Goal: Information Seeking & Learning: Learn about a topic

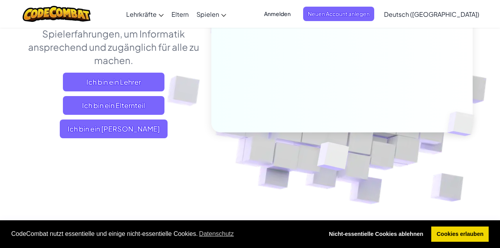
scroll to position [189, 0]
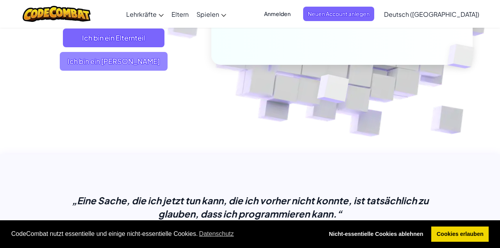
click at [107, 71] on span "Ich bin ein [PERSON_NAME]" at bounding box center [114, 61] width 108 height 19
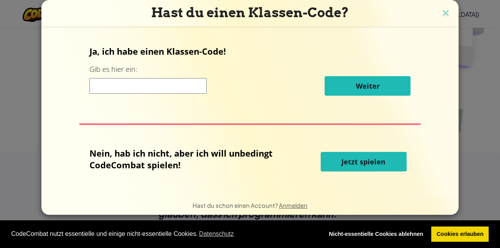
click at [387, 159] on button "Jetzt spielen" at bounding box center [364, 162] width 86 height 20
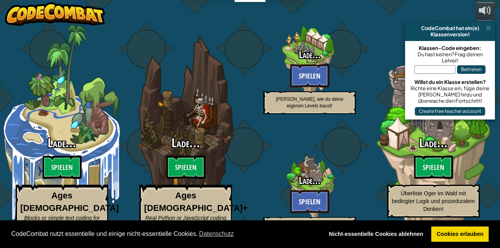
select select "de-DE"
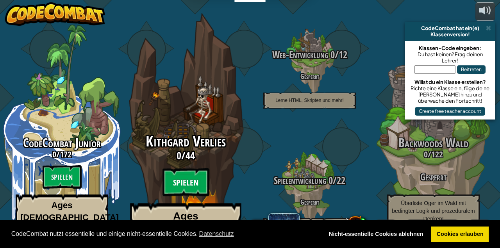
click at [194, 168] on btn "Spielen" at bounding box center [185, 182] width 47 height 28
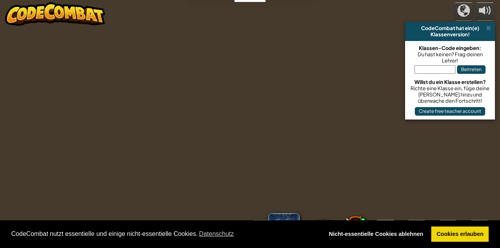
select select "de-DE"
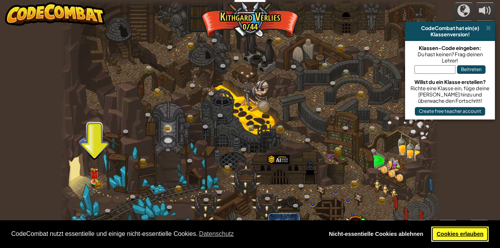
click at [474, 233] on link "Cookies erlauben" at bounding box center [459, 234] width 57 height 16
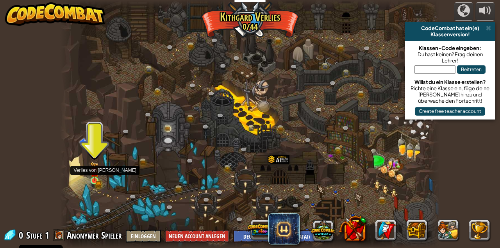
click at [91, 169] on img at bounding box center [94, 172] width 9 height 20
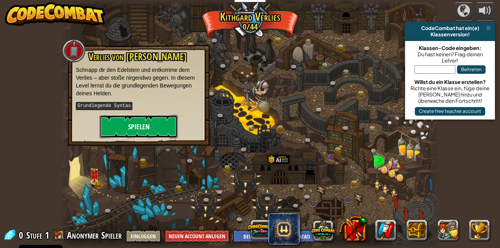
click at [140, 122] on button "Spielen" at bounding box center [139, 126] width 78 height 23
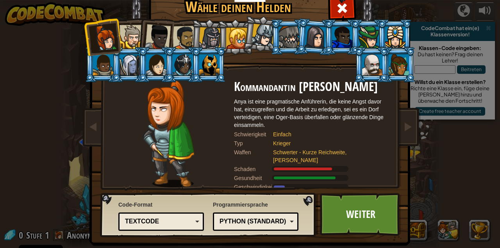
click at [125, 21] on li at bounding box center [128, 36] width 35 height 36
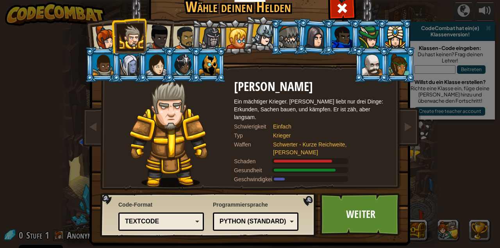
click at [205, 36] on div at bounding box center [210, 38] width 22 height 22
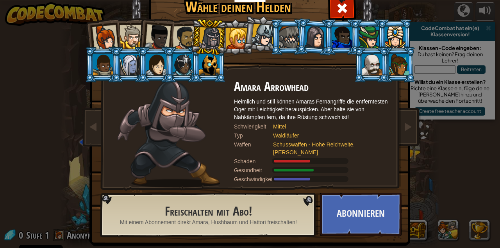
click at [286, 30] on div at bounding box center [289, 37] width 20 height 21
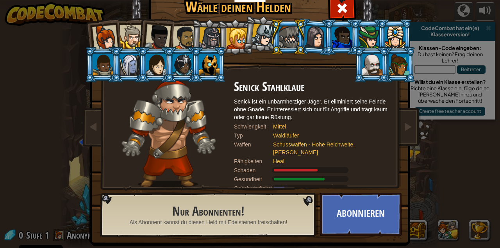
click at [206, 73] on div at bounding box center [209, 64] width 20 height 21
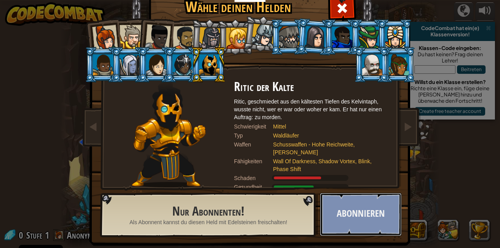
click at [376, 206] on button "Abonnieren" at bounding box center [361, 214] width 82 height 43
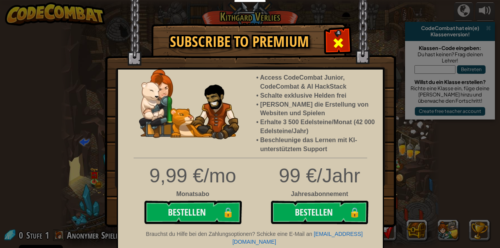
click at [334, 45] on span at bounding box center [338, 43] width 12 height 12
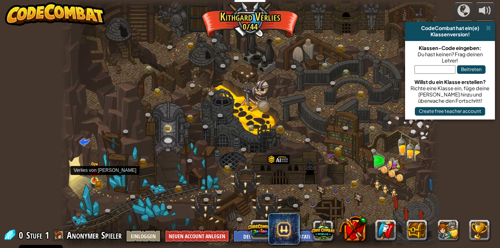
click at [96, 181] on img at bounding box center [94, 172] width 9 height 20
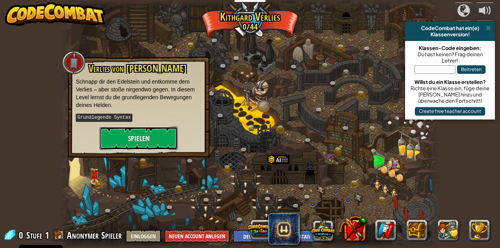
click at [127, 141] on button "Spielen" at bounding box center [139, 138] width 78 height 23
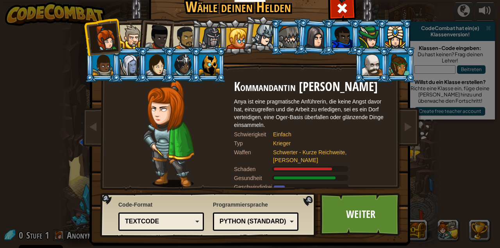
click at [211, 69] on div at bounding box center [209, 64] width 20 height 21
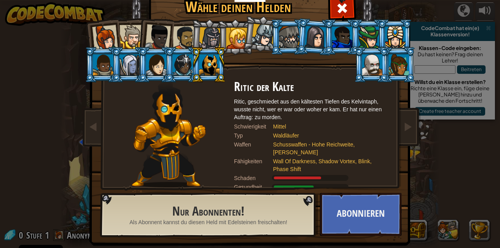
click at [296, 30] on div at bounding box center [289, 37] width 20 height 21
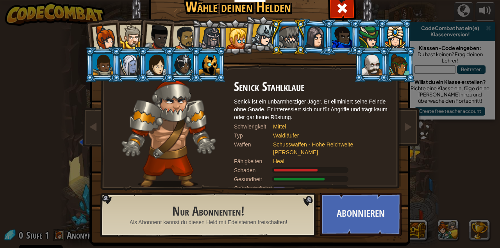
click at [252, 32] on li at bounding box center [261, 33] width 39 height 39
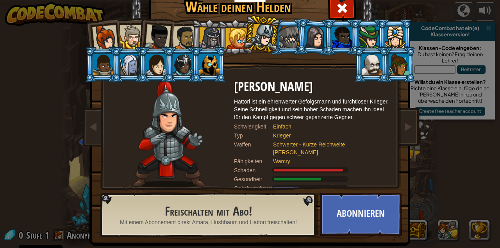
click at [212, 34] on div at bounding box center [210, 38] width 22 height 22
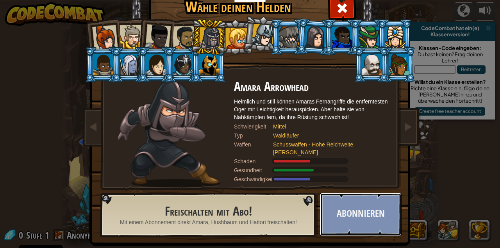
click at [352, 207] on button "Abonnieren" at bounding box center [361, 214] width 82 height 43
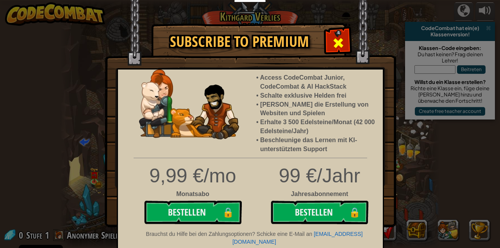
click at [335, 45] on span at bounding box center [338, 43] width 12 height 12
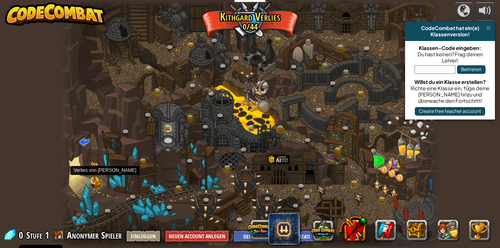
click at [92, 179] on img at bounding box center [94, 172] width 9 height 20
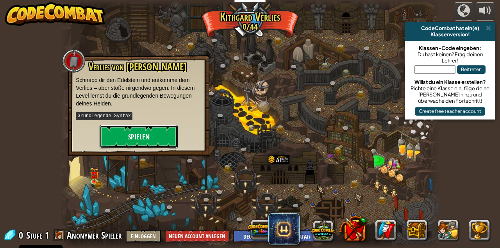
click at [126, 135] on button "Spielen" at bounding box center [139, 136] width 78 height 23
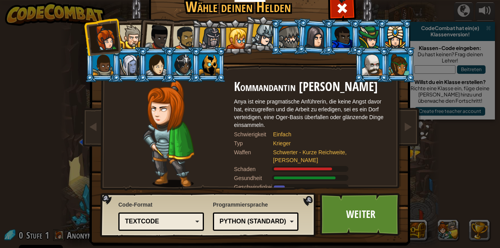
click at [126, 39] on div at bounding box center [131, 37] width 24 height 24
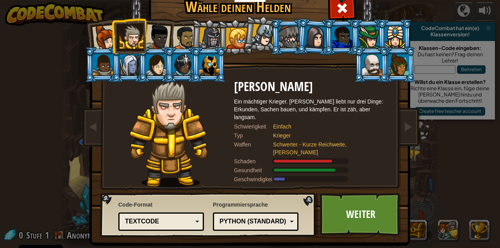
click at [107, 36] on div at bounding box center [105, 38] width 26 height 26
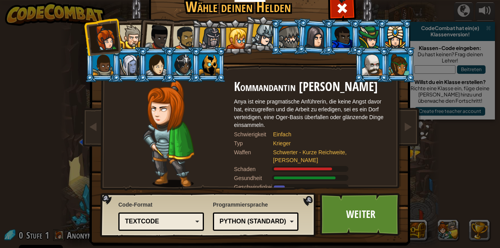
click at [163, 41] on div at bounding box center [158, 37] width 26 height 26
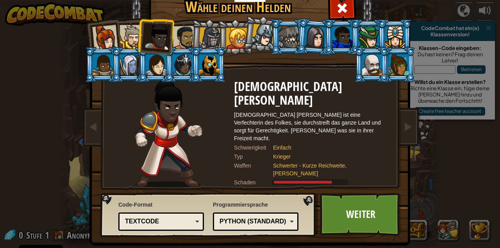
click at [178, 40] on div at bounding box center [185, 38] width 24 height 24
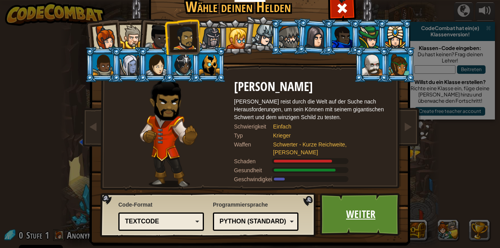
click at [341, 201] on link "Weiter" at bounding box center [361, 214] width 82 height 43
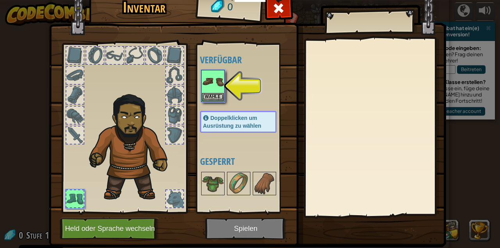
click at [175, 118] on div at bounding box center [174, 115] width 17 height 17
click at [212, 178] on img at bounding box center [213, 184] width 22 height 22
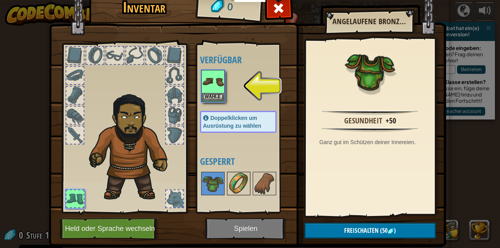
click at [236, 182] on img at bounding box center [239, 184] width 22 height 22
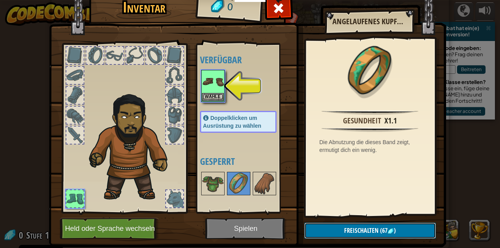
click at [415, 231] on button "Freischalten (67 )" at bounding box center [370, 231] width 132 height 16
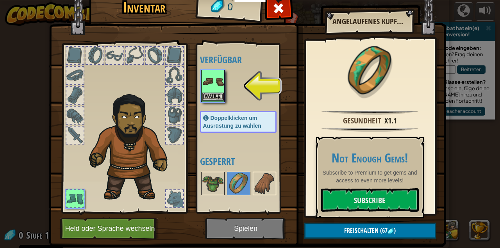
click at [217, 92] on img at bounding box center [213, 82] width 22 height 22
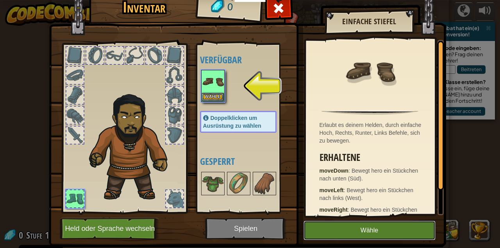
click at [392, 231] on button "Wähle" at bounding box center [369, 231] width 132 height 20
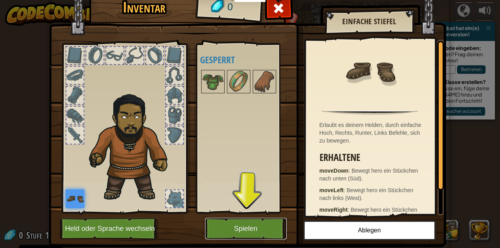
click at [237, 235] on button "Spielen" at bounding box center [246, 228] width 82 height 21
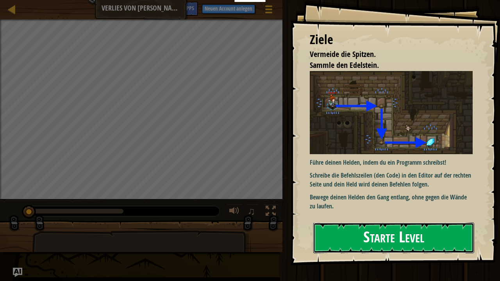
click at [398, 230] on button "Starte Level" at bounding box center [393, 238] width 161 height 31
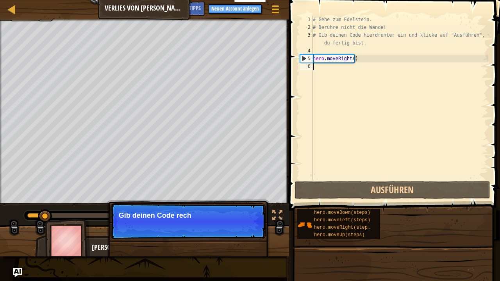
click at [248, 227] on p "Weiter Gib deinen Code rech" at bounding box center [188, 221] width 155 height 36
click at [248, 227] on button "Weiter" at bounding box center [246, 226] width 26 height 10
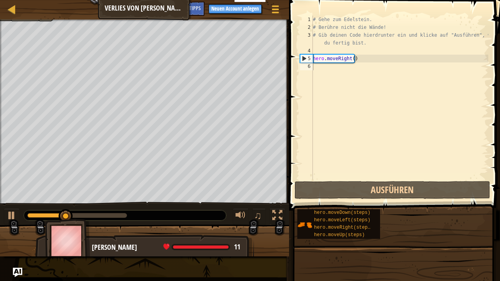
click at [248, 227] on div at bounding box center [144, 244] width 289 height 39
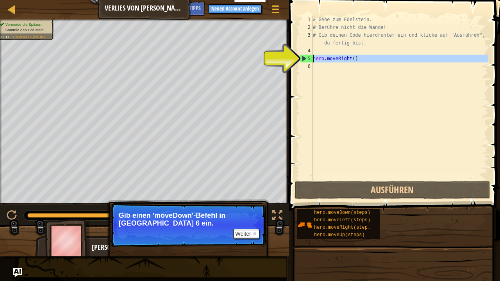
click at [311, 59] on div "5" at bounding box center [306, 59] width 12 height 8
type textarea "hero.moveRight()"
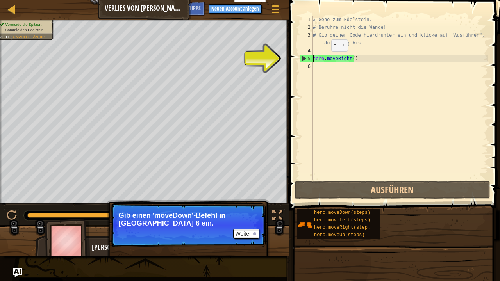
click at [324, 59] on div "# Gehe zum Edelstein. # Berühre nicht die Wände! # Gib deinen Code hierdrunter …" at bounding box center [399, 106] width 177 height 180
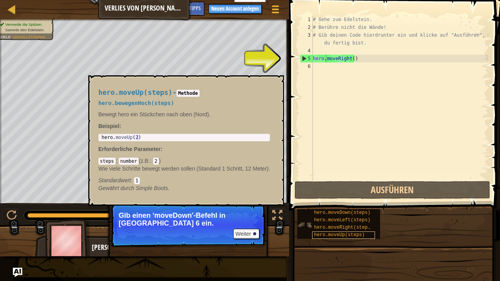
click at [322, 233] on span "hero.moveUp(steps)" at bounding box center [339, 234] width 51 height 5
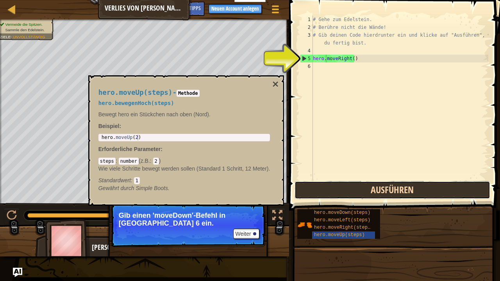
click at [358, 189] on button "Ausführen" at bounding box center [392, 190] width 196 height 18
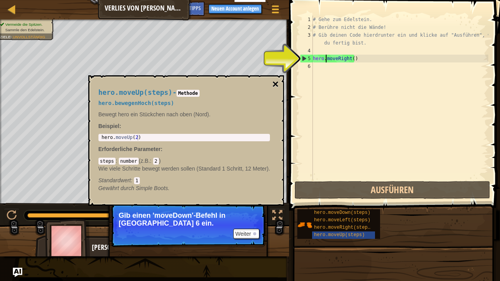
click at [273, 84] on button "×" at bounding box center [275, 84] width 6 height 11
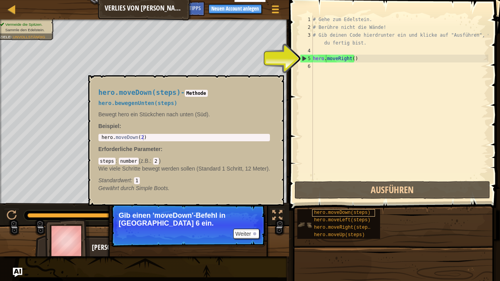
click at [346, 210] on span "hero.moveDown(steps)" at bounding box center [342, 212] width 56 height 5
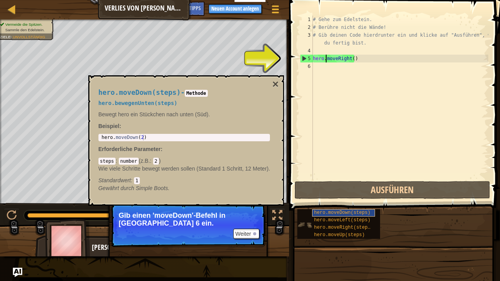
click at [342, 214] on span "hero.moveDown(steps)" at bounding box center [342, 212] width 56 height 5
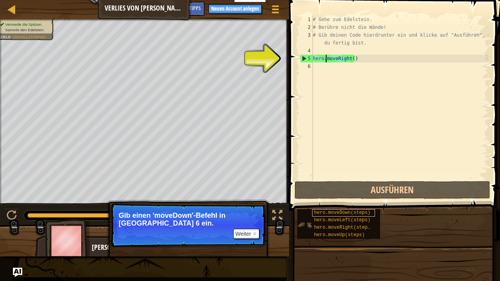
click at [342, 214] on span "hero.moveDown(steps)" at bounding box center [342, 212] width 56 height 5
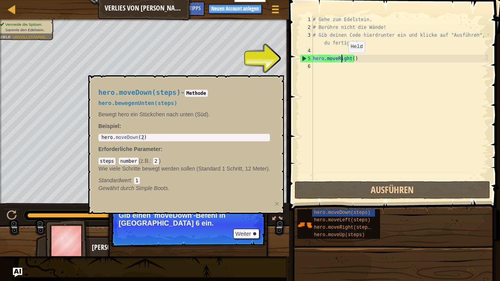
click at [342, 61] on div "# Gehe zum Edelstein. # Berühre nicht die Wände! # Gib deinen Code hierdrunter …" at bounding box center [399, 106] width 177 height 180
click at [342, 90] on div "# Gehe zum Edelstein. # Berühre nicht die Wände! # Gib deinen Code hierdrunter …" at bounding box center [399, 106] width 177 height 180
type textarea "h"
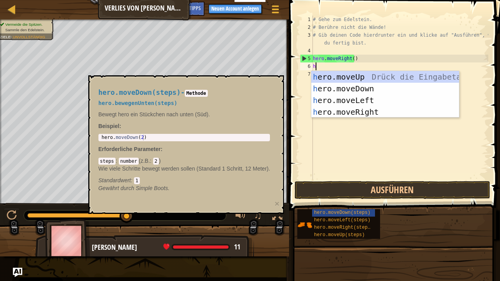
scroll to position [4, 0]
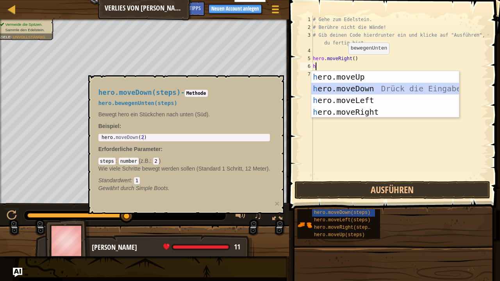
click at [345, 92] on div "h ero.moveUp Drück die Eingabetaste h ero.moveDown Drück die Eingabetaste h ero…" at bounding box center [385, 106] width 148 height 70
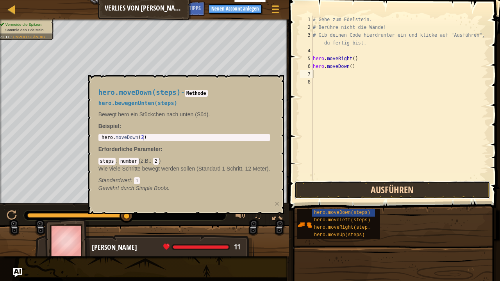
click at [371, 189] on button "Ausführen" at bounding box center [392, 190] width 196 height 18
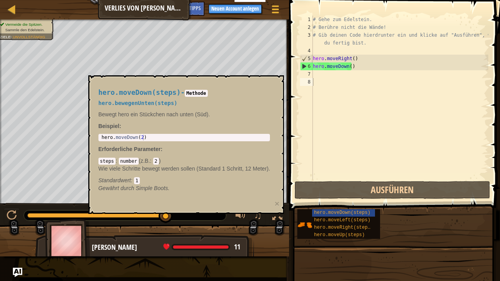
drag, startPoint x: 189, startPoint y: 91, endPoint x: 269, endPoint y: 150, distance: 99.2
click at [190, 94] on code "Methode" at bounding box center [196, 93] width 23 height 7
click at [353, 191] on div "# Gehe zum Edelstein. # Berühre nicht die Wände! # Gib deinen Code hierdrunter …" at bounding box center [399, 106] width 177 height 180
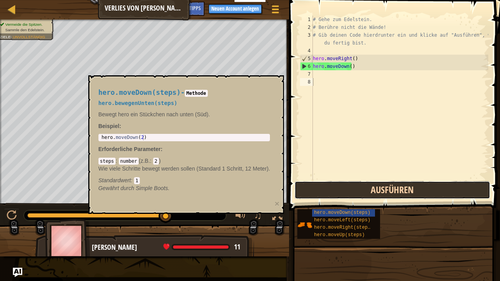
click at [354, 193] on button "Ausführen" at bounding box center [392, 190] width 196 height 18
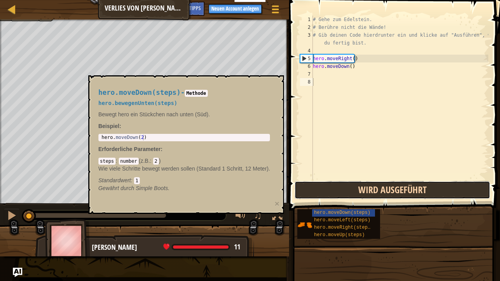
click at [354, 194] on button "Wird ausgeführt" at bounding box center [392, 190] width 196 height 18
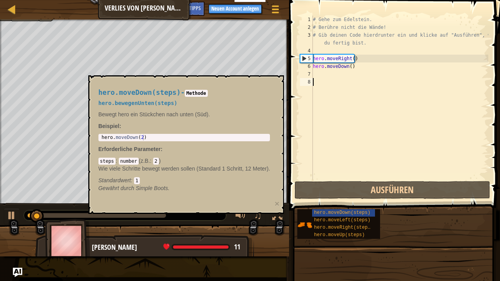
drag, startPoint x: 153, startPoint y: 214, endPoint x: 191, endPoint y: 206, distance: 39.1
click at [163, 0] on body "Cookie Policy CodeCombat nutzt essentielle und einige nicht-essentielle Cookies…" at bounding box center [250, 0] width 500 height 0
drag, startPoint x: 194, startPoint y: 205, endPoint x: 185, endPoint y: 203, distance: 9.4
click at [192, 205] on div "hero.moveDown(steps) - Methode hero.bewegenUnten(steps) Bewegt hero ein Stückch…" at bounding box center [186, 144] width 196 height 139
drag, startPoint x: 153, startPoint y: 203, endPoint x: 233, endPoint y: 169, distance: 87.0
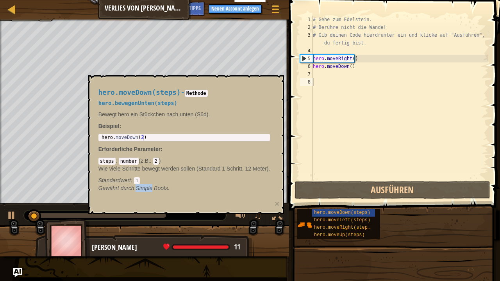
click at [163, 187] on div "hero.moveDown(steps) - Methode hero.bewegenUnten(steps) Bewegt hero ein Stückch…" at bounding box center [186, 144] width 196 height 139
drag, startPoint x: 231, startPoint y: 189, endPoint x: 136, endPoint y: 171, distance: 96.3
click at [311, 179] on div "# Gehe zum Edelstein. # Berühre nicht die Wände! # Gib deinen Code hierdrunter …" at bounding box center [399, 98] width 177 height 164
drag, startPoint x: 272, startPoint y: 217, endPoint x: 284, endPoint y: 217, distance: 11.7
click at [276, 200] on div "hero.moveDown(steps) - Methode hero.bewegenUnten(steps) Bewegt hero ein Stückch…" at bounding box center [184, 141] width 183 height 118
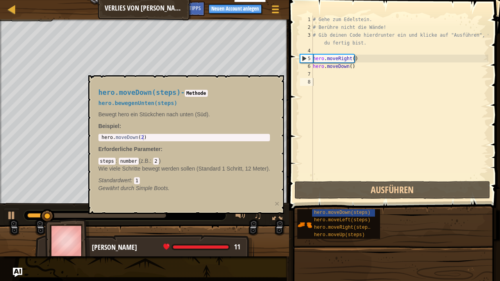
drag, startPoint x: 230, startPoint y: 212, endPoint x: 219, endPoint y: 201, distance: 15.7
click at [218, 0] on body "Cookie Policy CodeCombat nutzt essentielle und einige nicht-essentielle Cookies…" at bounding box center [250, 0] width 500 height 0
click at [330, 227] on span "hero.moveRight(steps)" at bounding box center [343, 227] width 59 height 5
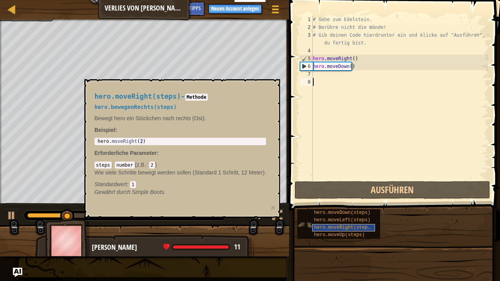
click at [330, 227] on span "hero.moveRight(steps)" at bounding box center [343, 227] width 59 height 5
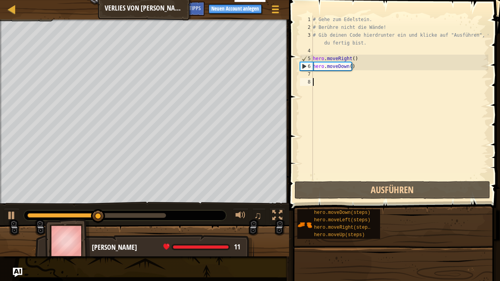
click at [332, 114] on div "# Gehe zum Edelstein. # Berühre nicht die Wände! # Gib deinen Code hierdrunter …" at bounding box center [399, 106] width 177 height 180
click at [331, 77] on div "# Gehe zum Edelstein. # Berühre nicht die Wände! # Gib deinen Code hierdrunter …" at bounding box center [399, 106] width 177 height 180
type textarea "h"
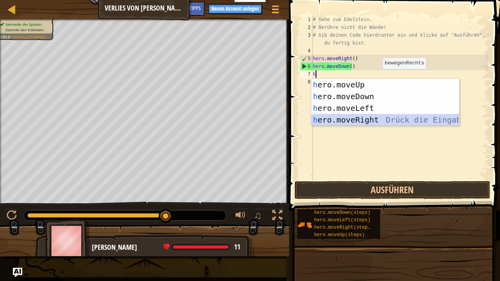
click at [382, 123] on div "h ero.moveUp Drück die Eingabetaste h ero.moveDown Drück die Eingabetaste h ero…" at bounding box center [385, 114] width 148 height 70
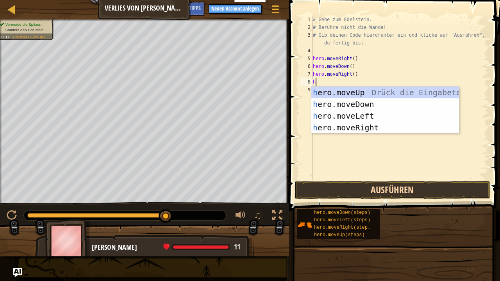
type textarea "h"
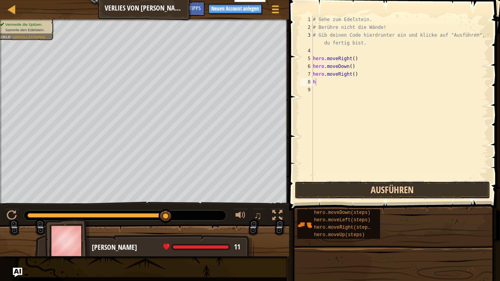
click at [381, 193] on button "Ausführen" at bounding box center [392, 190] width 196 height 18
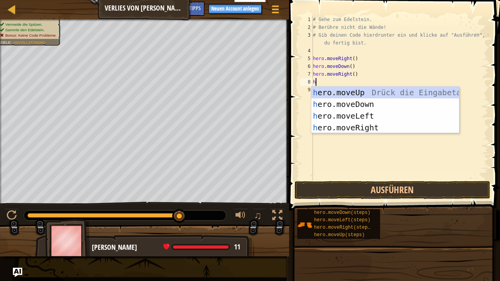
type textarea "h"
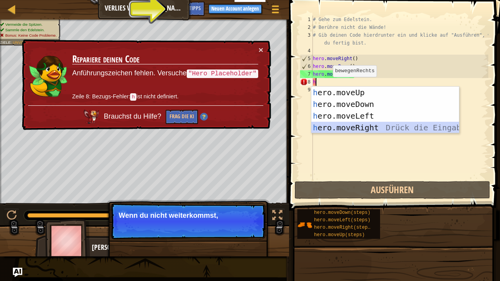
click at [362, 131] on div "h ero.moveUp Drück die Eingabetaste h ero.moveDown Drück die Eingabetaste h ero…" at bounding box center [385, 122] width 148 height 70
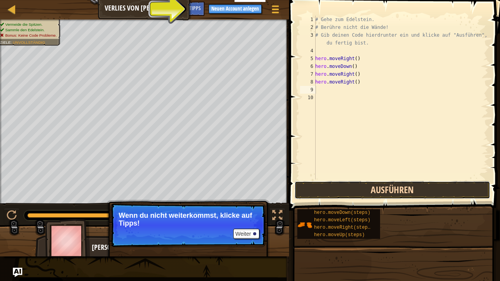
click at [372, 198] on button "Ausführen" at bounding box center [392, 190] width 196 height 18
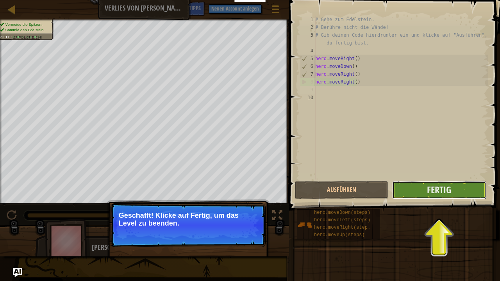
click at [455, 185] on button "Fertig" at bounding box center [439, 190] width 94 height 18
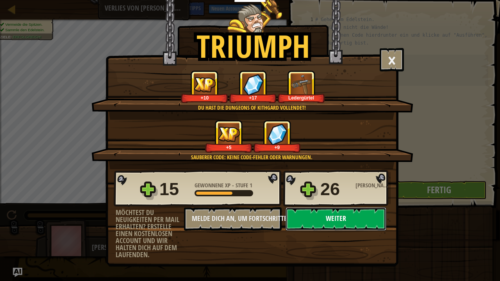
click at [349, 221] on button "Weiter" at bounding box center [335, 218] width 101 height 23
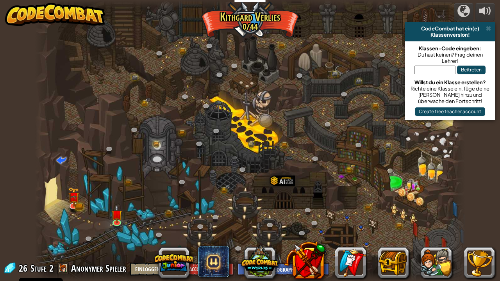
select select "de-DE"
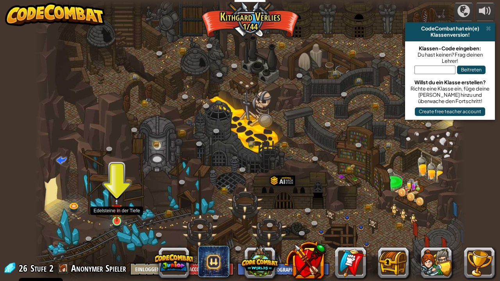
click at [113, 216] on img at bounding box center [116, 210] width 11 height 24
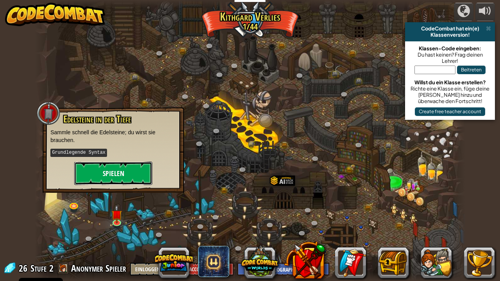
click at [136, 167] on button "Spielen" at bounding box center [113, 173] width 78 height 23
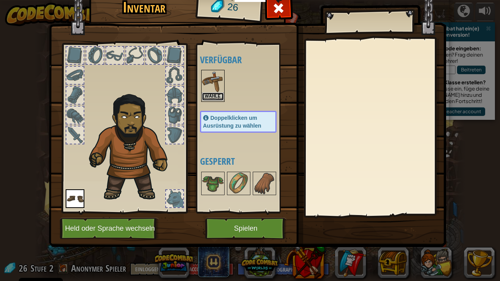
click at [215, 100] on button "Wähle" at bounding box center [213, 97] width 22 height 8
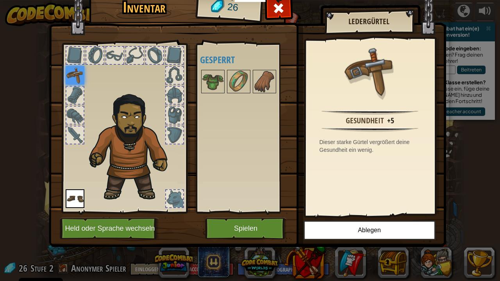
click at [74, 75] on img at bounding box center [75, 75] width 19 height 19
click at [75, 76] on img at bounding box center [75, 75] width 19 height 19
click at [235, 221] on button "Spielen" at bounding box center [246, 228] width 82 height 21
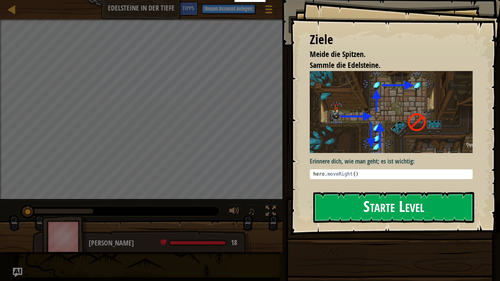
click at [378, 207] on button "Starte Level" at bounding box center [393, 207] width 161 height 31
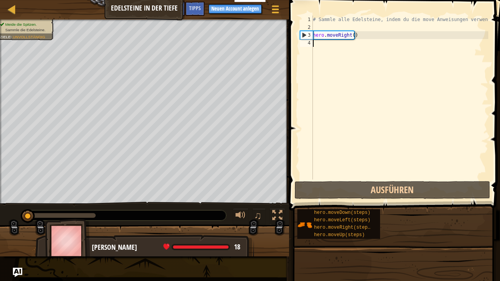
click at [335, 56] on div "# Sammle alle Edelsteine, indem du die move Anweisungen verwendest. hero . move…" at bounding box center [399, 106] width 177 height 180
type textarea "h"
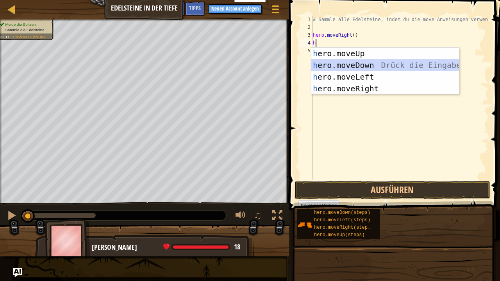
click at [352, 66] on div "h ero.moveUp Drück die Eingabetaste h ero.moveDown Drück die Eingabetaste h ero…" at bounding box center [385, 83] width 148 height 70
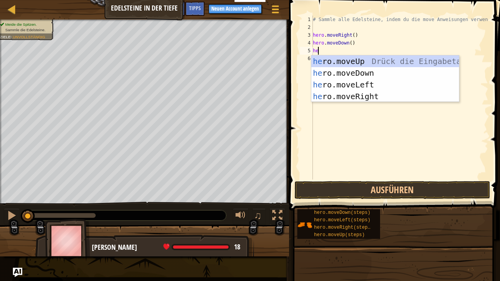
type textarea "her"
click at [357, 98] on div "her o.moveUp Drück die Eingabetaste her o.moveDown Drück die Eingabetaste her o…" at bounding box center [385, 90] width 148 height 70
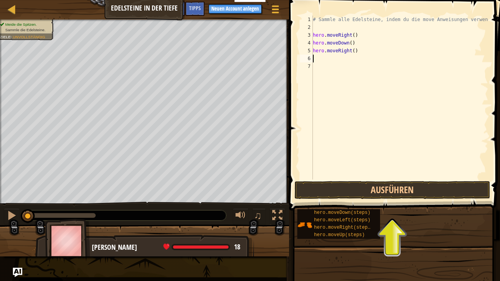
type textarea "h"
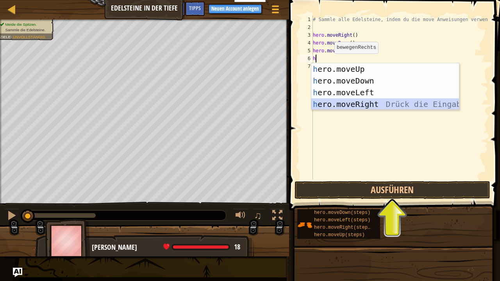
click at [357, 101] on div "h ero.moveUp Drück die Eingabetaste h ero.moveDown Drück die Eingabetaste h ero…" at bounding box center [385, 98] width 148 height 70
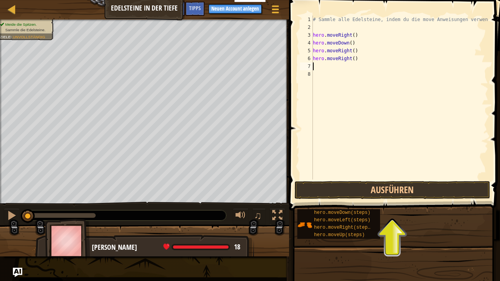
type textarea "h"
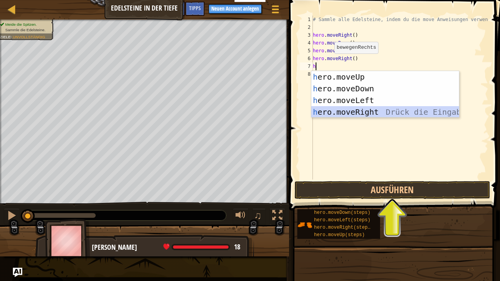
drag, startPoint x: 346, startPoint y: 110, endPoint x: 347, endPoint y: 132, distance: 21.9
click at [346, 111] on div "h ero.moveUp Drück die Eingabetaste h ero.moveDown Drück die Eingabetaste h ero…" at bounding box center [385, 106] width 148 height 70
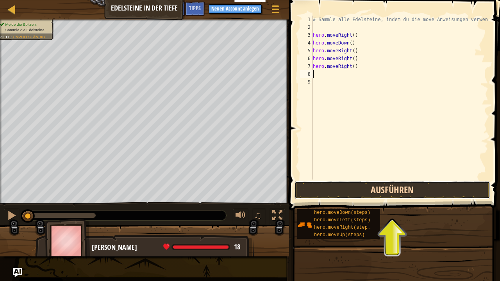
click at [378, 198] on button "Ausführen" at bounding box center [392, 190] width 196 height 18
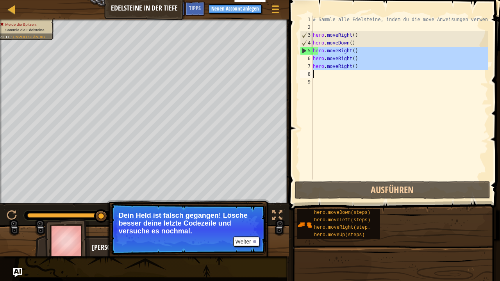
drag, startPoint x: 317, startPoint y: 51, endPoint x: 320, endPoint y: 77, distance: 25.6
click at [320, 77] on div "# Sammle alle Edelsteine, indem du die move Anweisungen verwendest. hero . move…" at bounding box center [399, 106] width 177 height 180
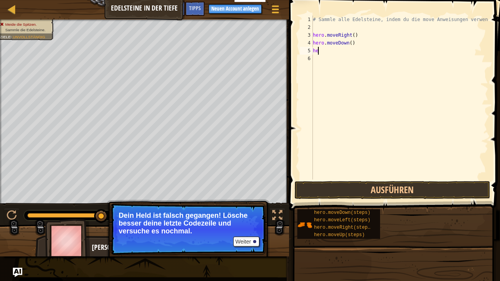
type textarea "h"
click at [444, 193] on button "Ausführen" at bounding box center [392, 190] width 196 height 18
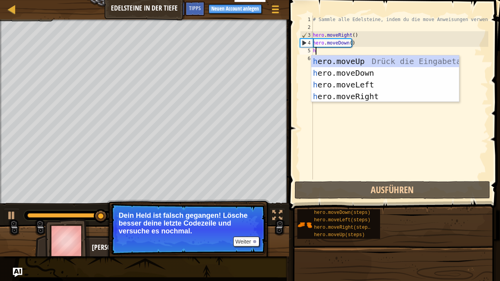
type textarea "h"
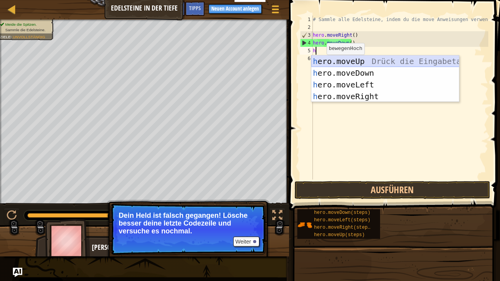
click at [360, 62] on div "h ero.moveUp Drück die Eingabetaste h ero.moveDown Drück die Eingabetaste h ero…" at bounding box center [385, 90] width 148 height 70
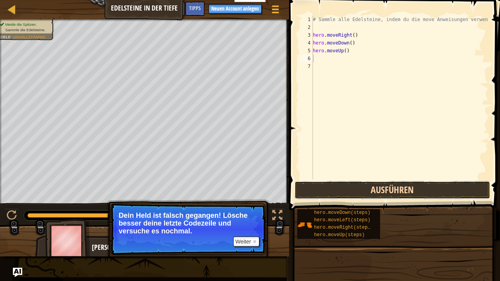
click at [378, 195] on button "Ausführen" at bounding box center [392, 190] width 196 height 18
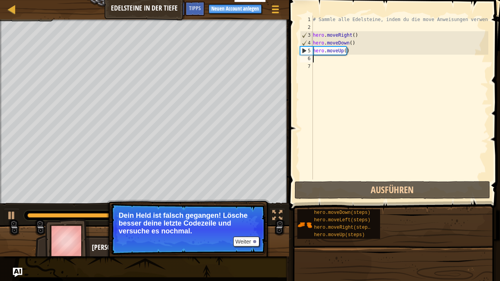
click at [323, 57] on div "# Sammle alle Edelsteine, indem du die move Anweisungen verwendest. hero . move…" at bounding box center [399, 106] width 177 height 180
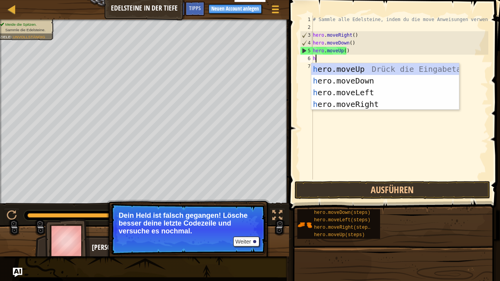
type textarea "he"
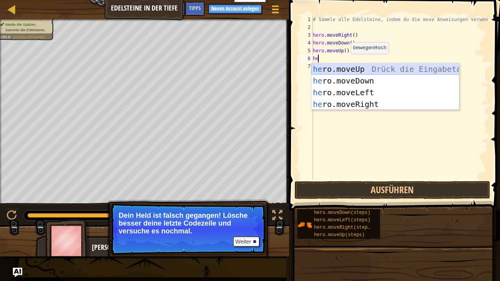
click at [351, 72] on div "he ro.moveUp Drück die Eingabetaste he ro.moveDown Drück die Eingabetaste he ro…" at bounding box center [385, 98] width 148 height 70
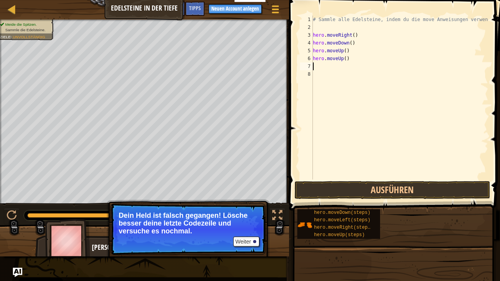
type textarea "h"
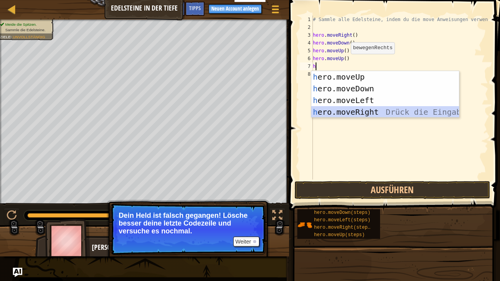
click at [360, 111] on div "h ero.moveUp Drück die Eingabetaste h ero.moveDown Drück die Eingabetaste h ero…" at bounding box center [385, 106] width 148 height 70
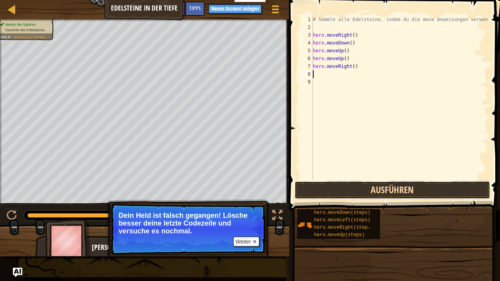
click at [396, 193] on button "Ausführen" at bounding box center [392, 190] width 196 height 18
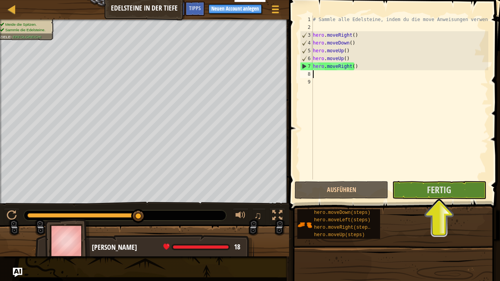
click at [337, 79] on div "# Sammle alle Edelsteine, indem du die move Anweisungen verwendest. hero . move…" at bounding box center [399, 106] width 177 height 180
click at [335, 73] on div "# Sammle alle Edelsteine, indem du die move Anweisungen verwendest. hero . move…" at bounding box center [399, 106] width 177 height 180
type textarea "h"
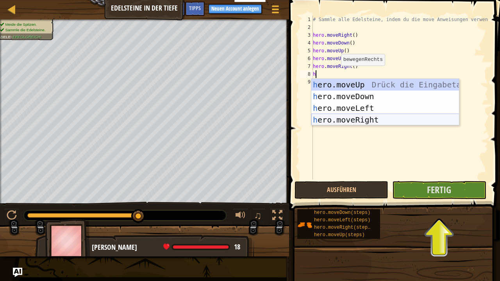
drag, startPoint x: 339, startPoint y: 117, endPoint x: 349, endPoint y: 125, distance: 12.5
click at [339, 117] on div "h ero.moveUp Drück die Eingabetaste h ero.moveDown Drück die Eingabetaste h ero…" at bounding box center [385, 114] width 148 height 70
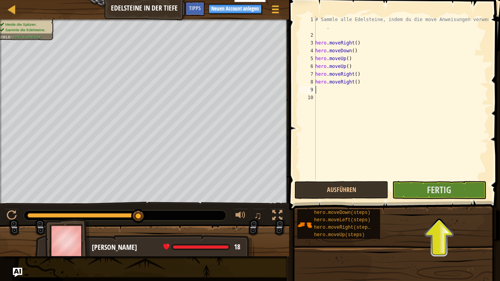
click at [453, 198] on button "Fertig" at bounding box center [439, 190] width 94 height 18
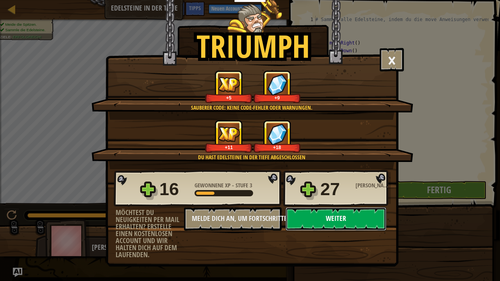
click at [357, 217] on button "Weiter" at bounding box center [335, 218] width 101 height 23
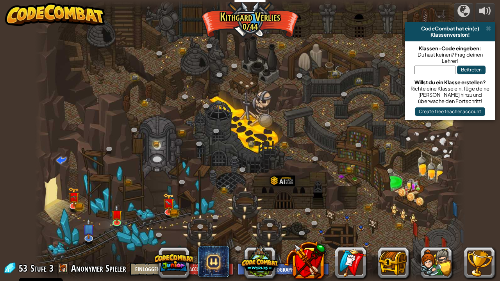
select select "de-DE"
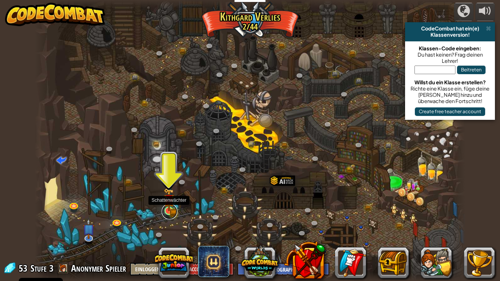
click at [177, 211] on link at bounding box center [170, 212] width 16 height 16
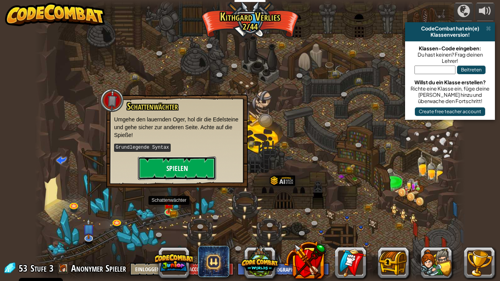
click at [184, 170] on button "Spielen" at bounding box center [177, 168] width 78 height 23
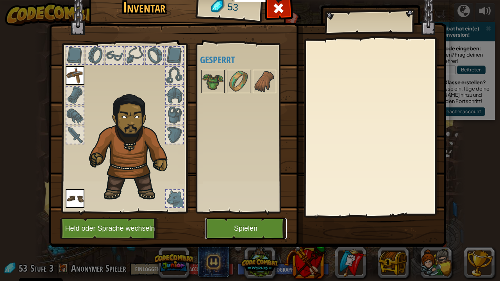
drag, startPoint x: 258, startPoint y: 226, endPoint x: 253, endPoint y: 227, distance: 4.8
click at [253, 227] on button "Spielen" at bounding box center [246, 228] width 82 height 21
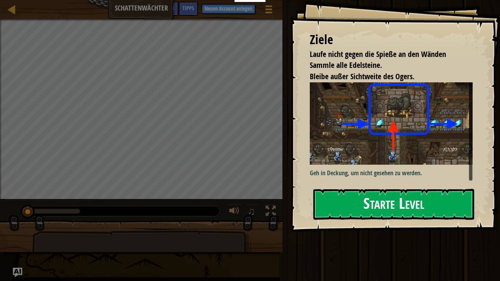
click at [350, 199] on button "Starte Level" at bounding box center [393, 204] width 161 height 31
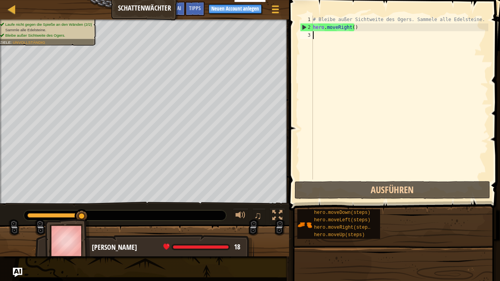
type textarea "h"
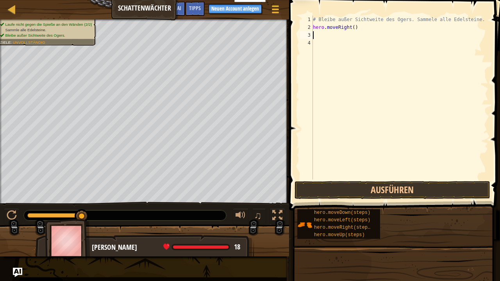
type textarea "m"
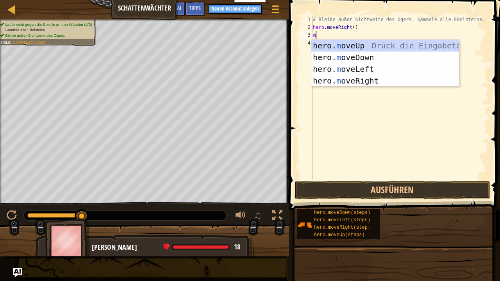
scroll to position [4, 0]
click at [351, 45] on div "hero. m oveUp Drück die Eingabetaste hero. m oveDown Drück die Eingabetaste her…" at bounding box center [385, 75] width 148 height 70
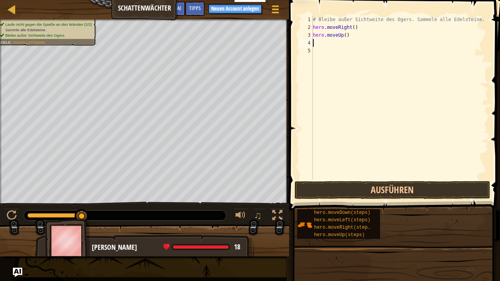
type textarea "m"
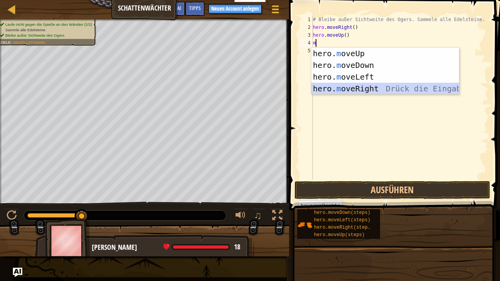
click at [369, 87] on div "hero. m oveUp Drück die Eingabetaste hero. m oveDown Drück die Eingabetaste her…" at bounding box center [385, 83] width 148 height 70
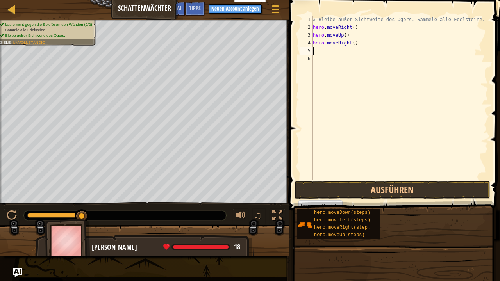
type textarea "m"
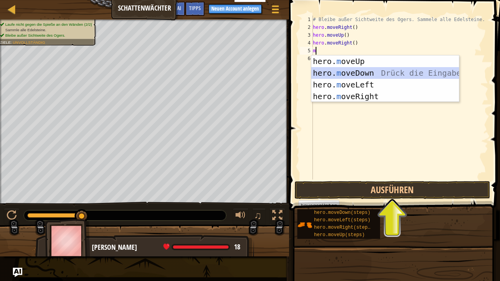
click at [368, 75] on div "hero. m oveUp Drück die Eingabetaste hero. m oveDown Drück die Eingabetaste her…" at bounding box center [385, 90] width 148 height 70
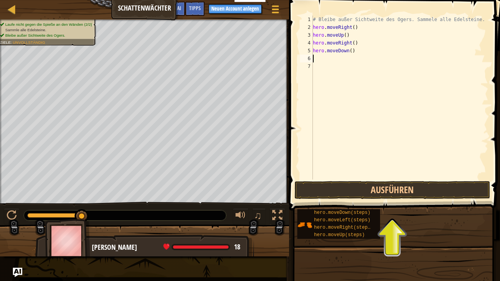
type textarea "m"
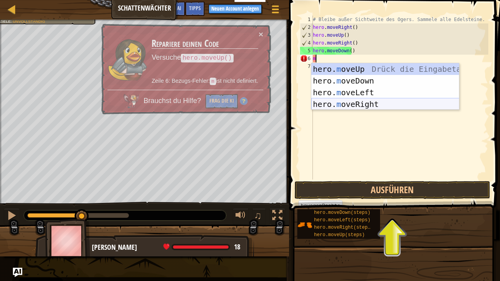
click at [367, 102] on div "hero. m oveUp Drück die Eingabetaste hero. m oveDown Drück die Eingabetaste her…" at bounding box center [385, 98] width 148 height 70
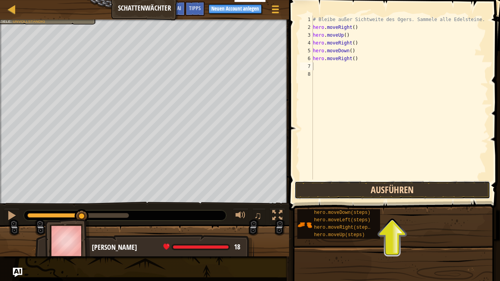
click at [383, 197] on button "Ausführen" at bounding box center [392, 190] width 196 height 18
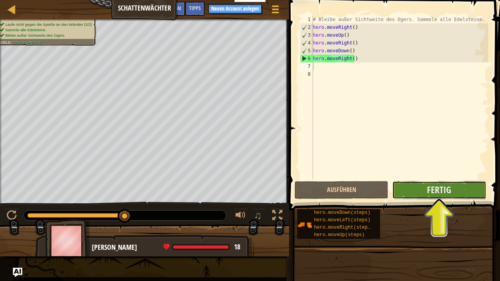
click at [424, 184] on button "Fertig" at bounding box center [439, 190] width 94 height 18
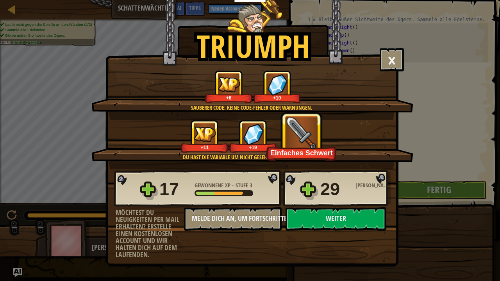
click at [312, 140] on img at bounding box center [301, 133] width 32 height 32
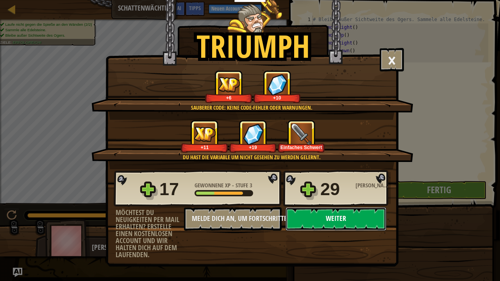
click at [346, 210] on button "Weiter" at bounding box center [335, 218] width 101 height 23
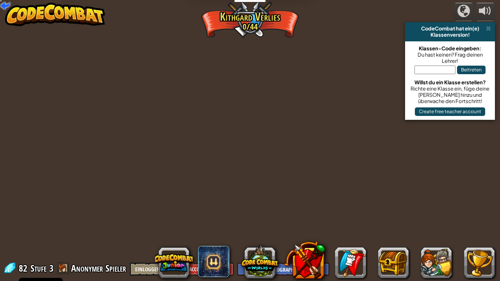
select select "de-DE"
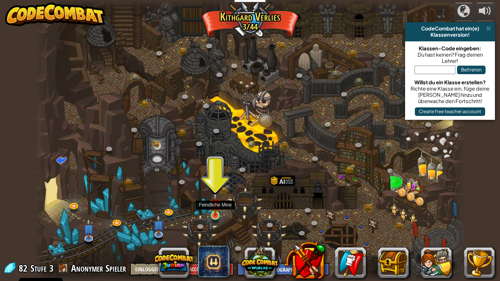
click at [218, 210] on img at bounding box center [215, 204] width 11 height 24
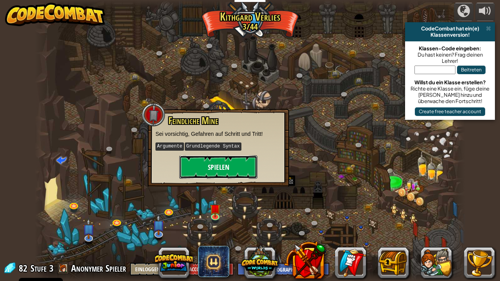
click at [225, 166] on button "Spielen" at bounding box center [218, 166] width 78 height 23
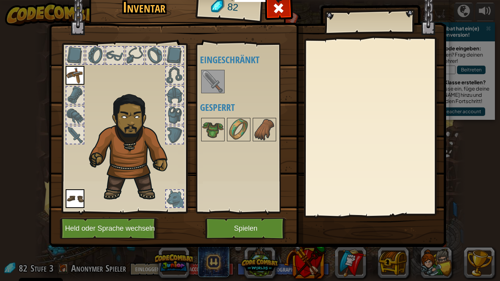
click at [208, 75] on img at bounding box center [213, 82] width 22 height 22
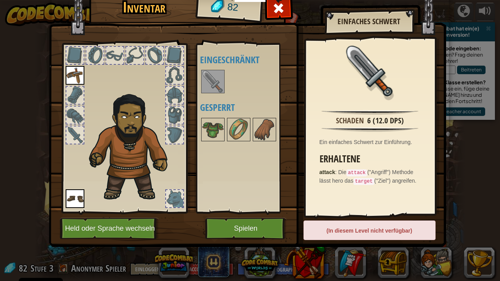
click at [210, 87] on img at bounding box center [213, 82] width 22 height 22
click at [204, 80] on img at bounding box center [213, 82] width 22 height 22
click at [206, 87] on img at bounding box center [213, 82] width 22 height 22
drag, startPoint x: 206, startPoint y: 87, endPoint x: 207, endPoint y: 82, distance: 4.3
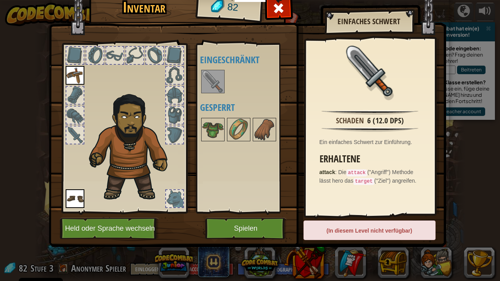
click at [206, 84] on img at bounding box center [213, 82] width 22 height 22
drag, startPoint x: 200, startPoint y: 88, endPoint x: 82, endPoint y: 133, distance: 126.2
click at [82, 133] on div "Inventar 82 Verfügbar Wähle Wähle Doppelklicken um Ausrüstung zu wählen Eingesc…" at bounding box center [250, 119] width 397 height 258
click at [82, 133] on div at bounding box center [74, 135] width 17 height 17
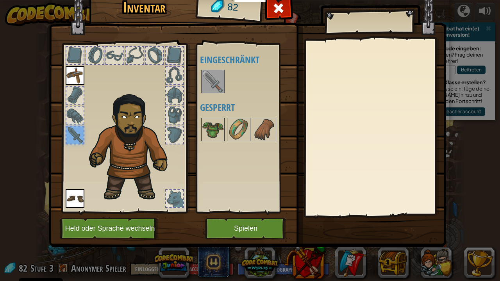
click at [82, 133] on div at bounding box center [74, 135] width 17 height 17
click at [216, 85] on img at bounding box center [213, 82] width 22 height 22
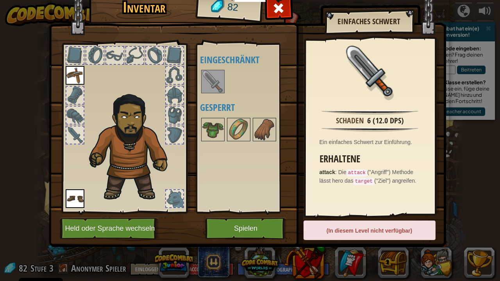
click at [216, 85] on img at bounding box center [213, 82] width 22 height 22
click at [384, 230] on div "(In diesem Level nicht verfügbar)" at bounding box center [369, 231] width 132 height 20
drag, startPoint x: 384, startPoint y: 230, endPoint x: 357, endPoint y: 228, distance: 27.0
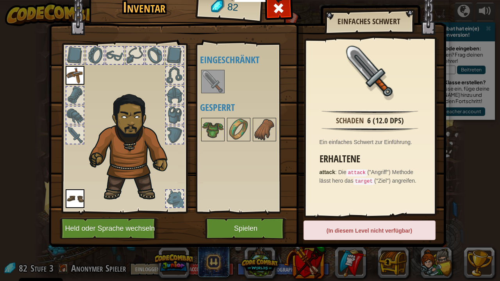
click at [382, 230] on div "(In diesem Level nicht verfügbar)" at bounding box center [369, 231] width 132 height 20
click at [250, 228] on button "Spielen" at bounding box center [246, 228] width 82 height 21
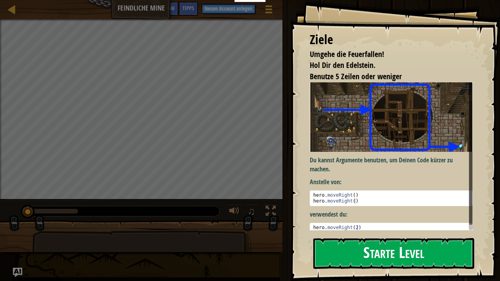
click at [333, 248] on button "Starte Level" at bounding box center [393, 253] width 161 height 31
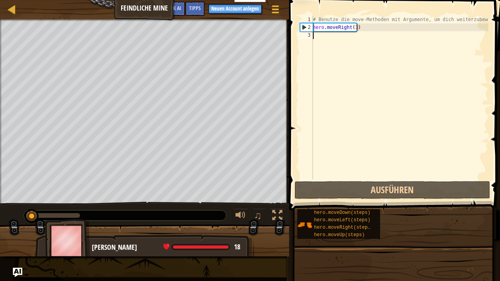
type textarea "m"
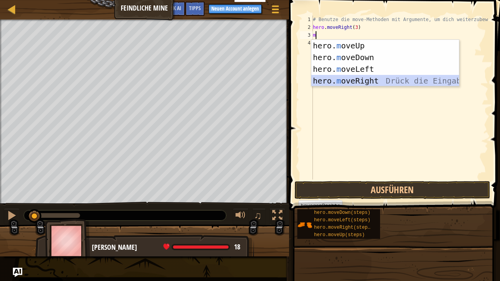
click at [364, 80] on div "hero. m oveUp Drück die Eingabetaste hero. m oveDown Drück die Eingabetaste her…" at bounding box center [385, 75] width 148 height 70
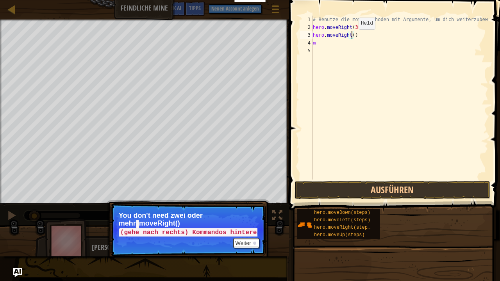
drag, startPoint x: 352, startPoint y: 37, endPoint x: 346, endPoint y: 37, distance: 5.9
click at [346, 37] on div "# Benutze die move-Methoden mit Argumente, um dich weiterzubewegen hero . moveR…" at bounding box center [399, 106] width 177 height 180
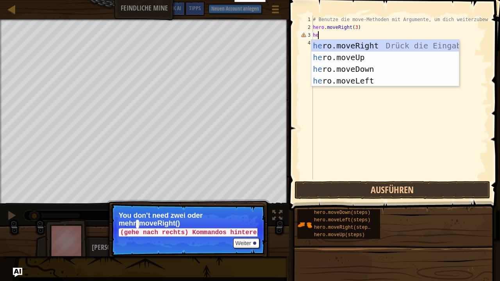
type textarea "h"
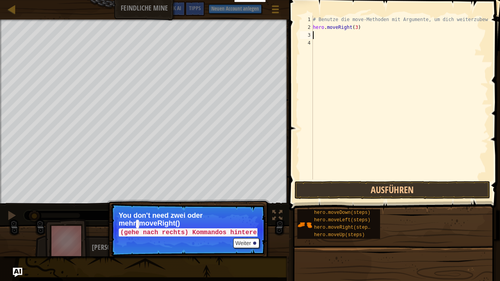
type textarea "m"
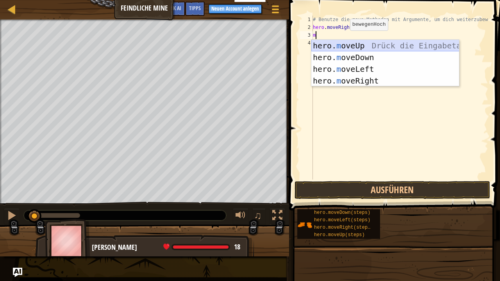
click at [360, 48] on div "hero. m oveUp Drück die Eingabetaste hero. m oveDown Drück die Eingabetaste her…" at bounding box center [385, 75] width 148 height 70
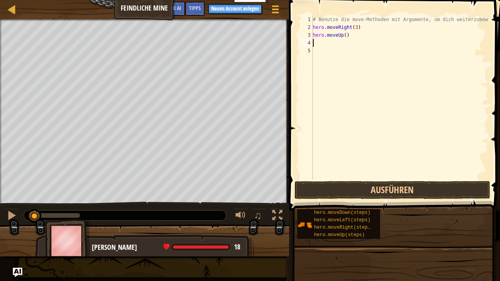
type textarea "m"
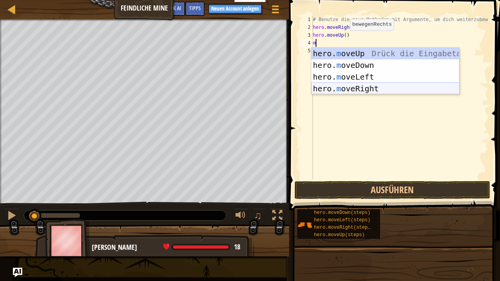
click at [368, 86] on div "hero. m oveUp Drück die Eingabetaste hero. m oveDown Drück die Eingabetaste her…" at bounding box center [385, 83] width 148 height 70
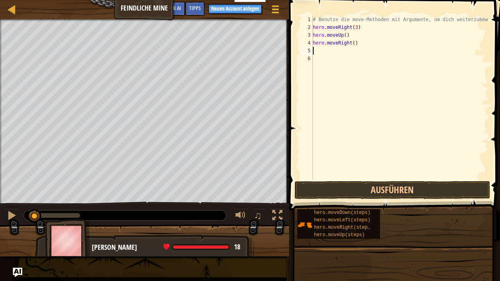
type textarea "m"
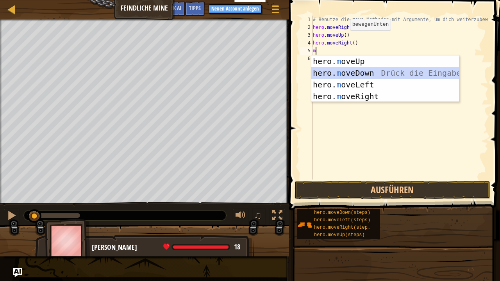
click at [360, 74] on div "hero. m oveUp Drück die Eingabetaste hero. m oveDown Drück die Eingabetaste her…" at bounding box center [385, 90] width 148 height 70
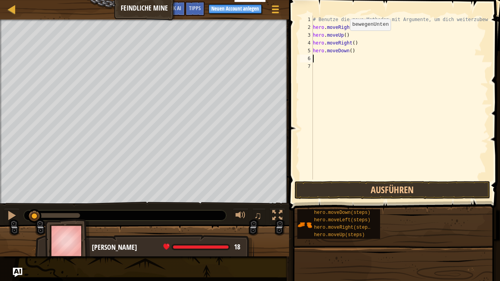
type textarea "m"
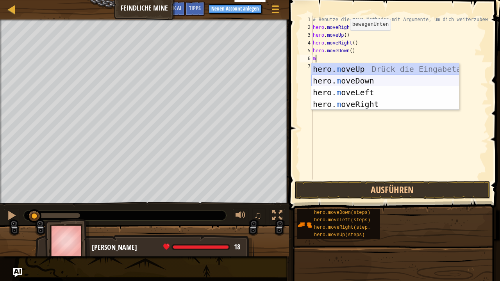
click at [362, 83] on div "hero. m oveUp Drück die Eingabetaste hero. m oveDown Drück die Eingabetaste her…" at bounding box center [385, 98] width 148 height 70
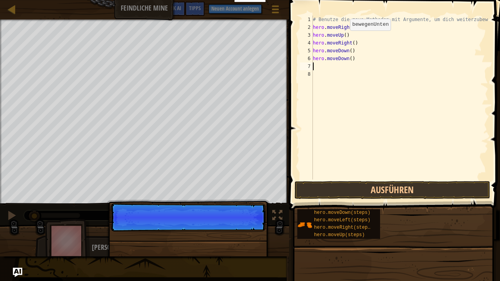
type textarea "m"
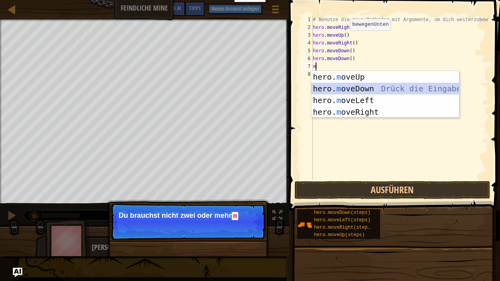
click at [361, 88] on div "hero. m oveUp Drück die Eingabetaste hero. m oveDown Drück die Eingabetaste her…" at bounding box center [385, 106] width 148 height 70
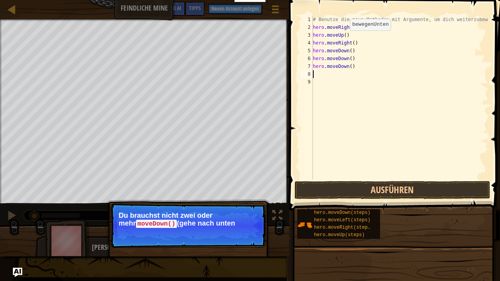
type textarea "m"
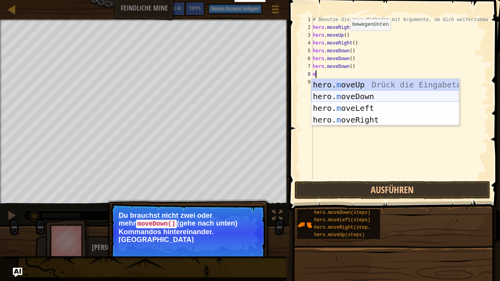
click at [360, 92] on div "hero. m oveUp Drück die Eingabetaste hero. m oveDown Drück die Eingabetaste her…" at bounding box center [385, 114] width 148 height 70
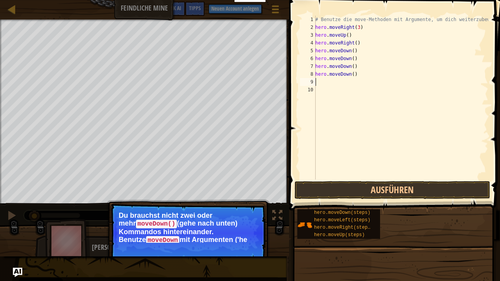
type textarea "m"
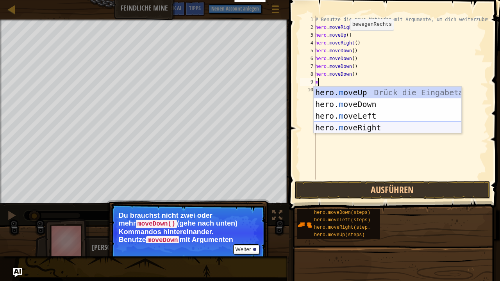
click at [371, 127] on div "hero. m oveUp Drück die Eingabetaste hero. m oveDown Drück die Eingabetaste her…" at bounding box center [388, 122] width 148 height 70
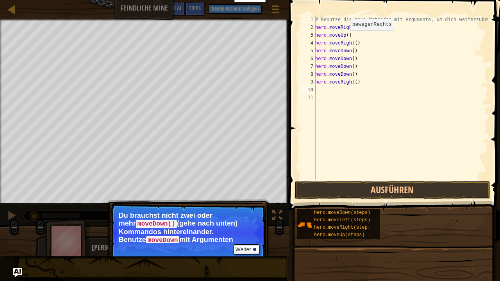
type textarea "m"
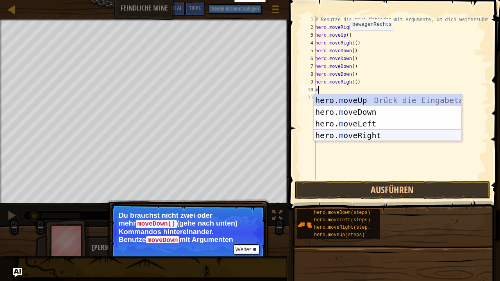
click at [371, 132] on div "hero. m oveUp Drück die Eingabetaste hero. m oveDown Drück die Eingabetaste her…" at bounding box center [388, 129] width 148 height 70
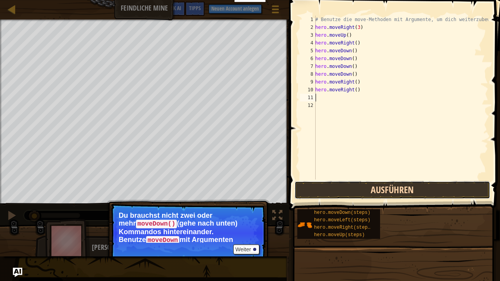
click at [391, 192] on button "Ausführen" at bounding box center [392, 190] width 196 height 18
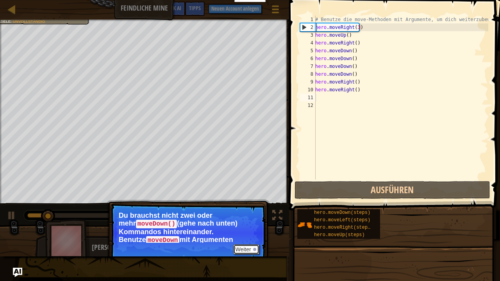
click at [257, 248] on button "Weiter" at bounding box center [246, 249] width 26 height 10
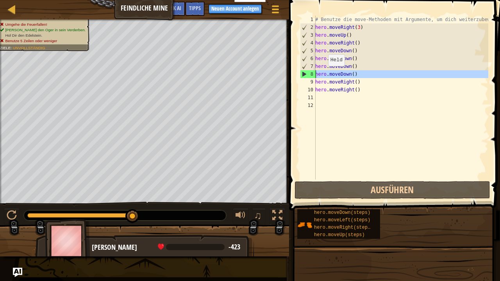
drag, startPoint x: 314, startPoint y: 73, endPoint x: 324, endPoint y: 74, distance: 10.2
click at [324, 74] on div "1 2 3 4 5 6 7 8 9 10 11 12 # Benutze die move-Methoden mit Argumente, um dich w…" at bounding box center [393, 98] width 190 height 164
type textarea "hero.moveRight()"
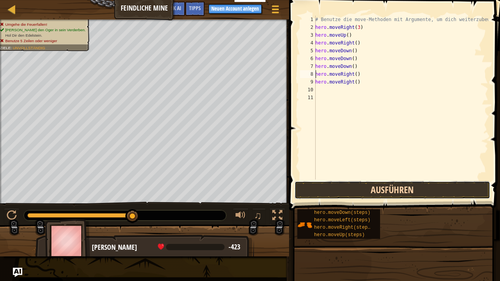
click at [365, 189] on button "Ausführen" at bounding box center [392, 190] width 196 height 18
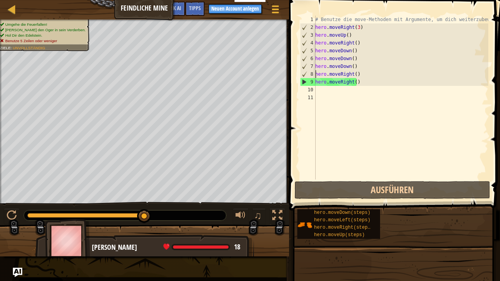
click at [333, 93] on div "# Benutze die move-Methoden mit Argumente, um dich weiterzubewegen hero . moveR…" at bounding box center [401, 106] width 175 height 180
type textarea "m"
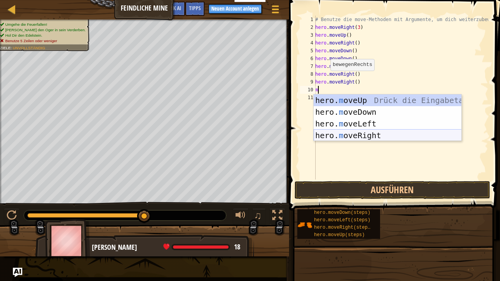
click at [369, 135] on div "hero. m oveUp Drück die Eingabetaste hero. m oveDown Drück die Eingabetaste her…" at bounding box center [388, 129] width 148 height 70
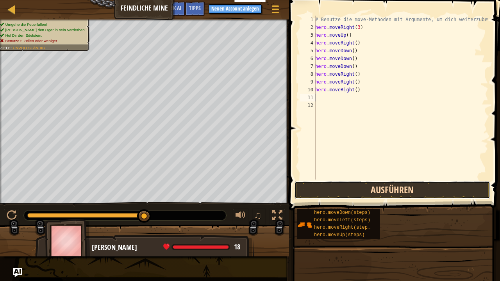
click at [372, 188] on button "Ausführen" at bounding box center [392, 190] width 196 height 18
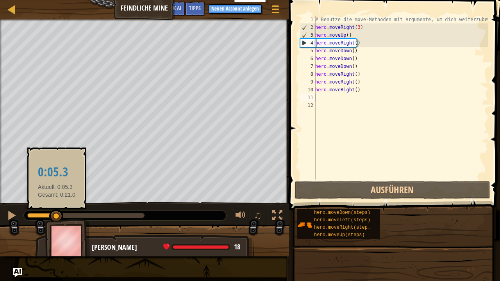
drag, startPoint x: 108, startPoint y: 216, endPoint x: 55, endPoint y: 216, distance: 53.1
click at [55, 216] on div at bounding box center [85, 215] width 117 height 5
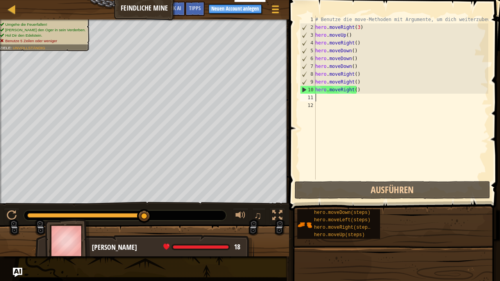
drag, startPoint x: 56, startPoint y: 215, endPoint x: 203, endPoint y: 234, distance: 148.1
click at [203, 234] on div "Umgehe die Feuerfallen! [PERSON_NAME] den Oger in sein Verderben. Hol Dir den E…" at bounding box center [250, 138] width 500 height 237
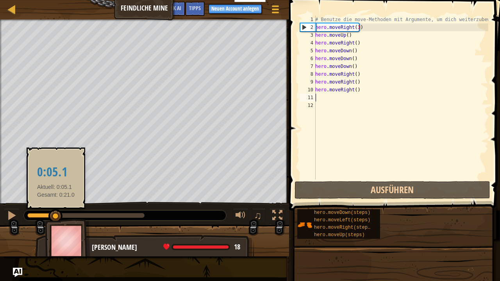
drag, startPoint x: 56, startPoint y: 214, endPoint x: 91, endPoint y: 219, distance: 35.4
click at [93, 217] on div at bounding box center [85, 215] width 117 height 5
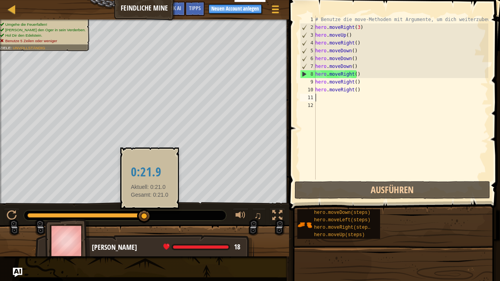
drag, startPoint x: 97, startPoint y: 215, endPoint x: 150, endPoint y: 221, distance: 52.7
click at [150, 221] on div at bounding box center [144, 216] width 14 height 14
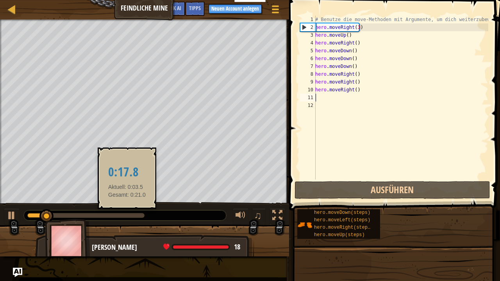
click at [127, 215] on div at bounding box center [85, 215] width 117 height 5
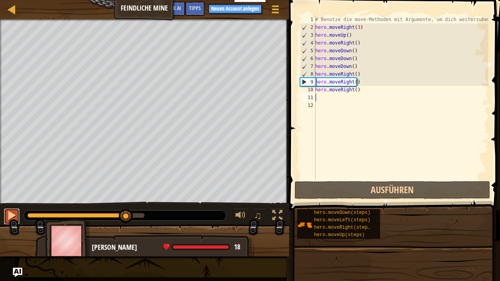
click at [13, 214] on div at bounding box center [12, 215] width 10 height 10
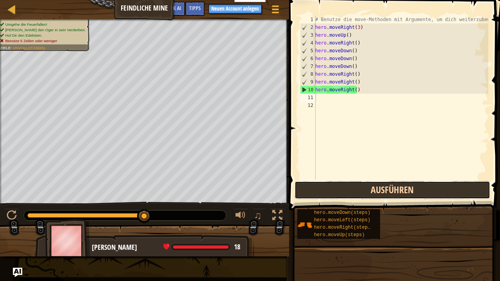
click at [413, 193] on button "Ausführen" at bounding box center [392, 190] width 196 height 18
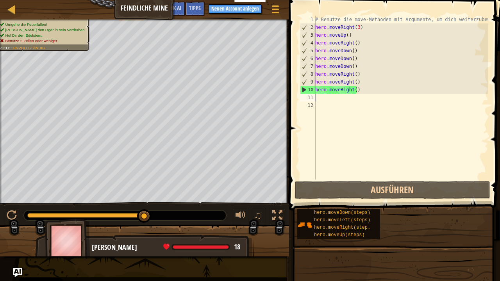
click at [196, 216] on div at bounding box center [125, 215] width 202 height 10
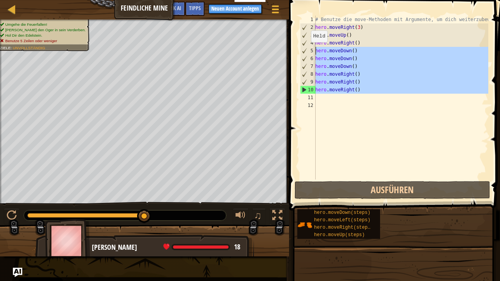
drag, startPoint x: 352, startPoint y: 93, endPoint x: 307, endPoint y: 50, distance: 62.2
click at [314, 50] on div "# Benutze die move-Methoden mit Argumente, um dich weiterzubewegen hero . moveR…" at bounding box center [401, 98] width 175 height 164
type textarea "hero.moveDown() hero.moveDown()"
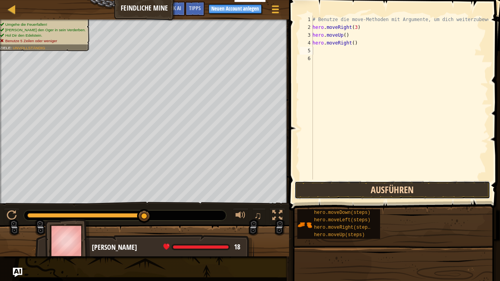
click at [479, 184] on button "Ausführen" at bounding box center [392, 190] width 196 height 18
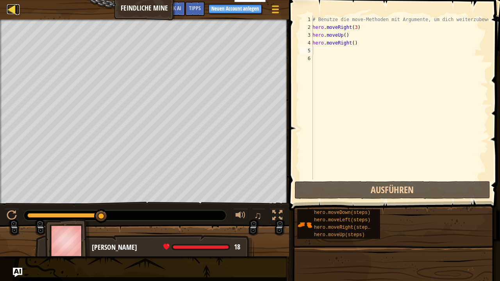
click at [15, 11] on div at bounding box center [12, 9] width 10 height 10
select select "de-DE"
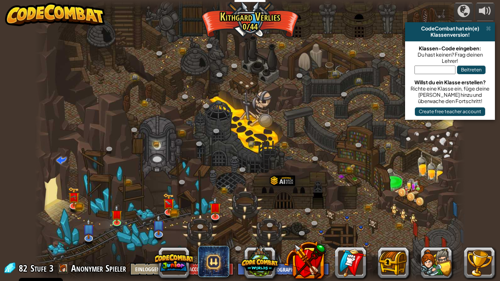
select select "de-DE"
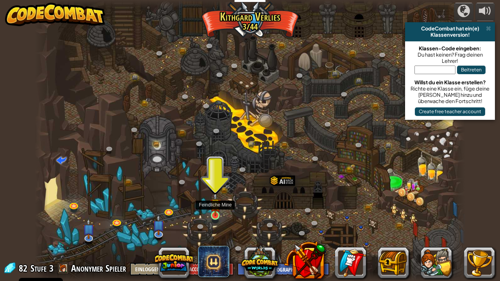
click at [210, 214] on img at bounding box center [215, 204] width 11 height 24
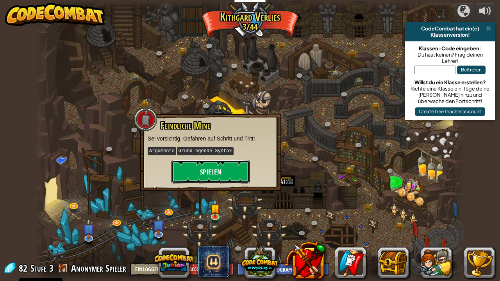
click at [205, 165] on button "Spielen" at bounding box center [210, 171] width 78 height 23
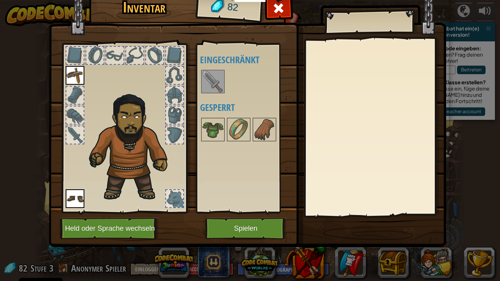
click at [216, 76] on img at bounding box center [213, 82] width 22 height 22
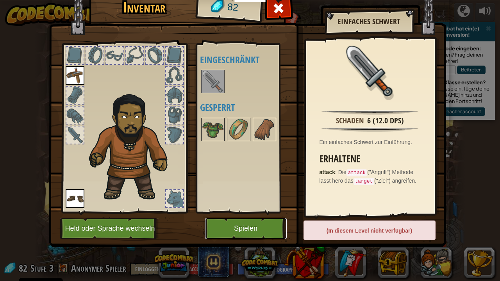
click at [258, 237] on button "Spielen" at bounding box center [246, 228] width 82 height 21
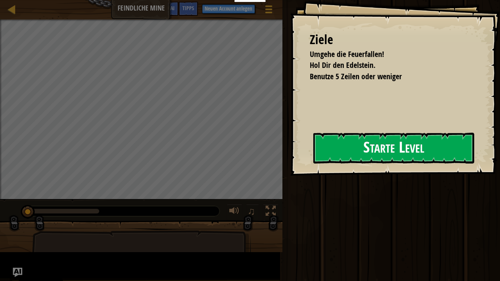
click at [205, 158] on div "Lehrkräfte Kostenloses Konto erstellen Lösungen für Schulen & Bezirke Vorschau …" at bounding box center [250, 140] width 500 height 281
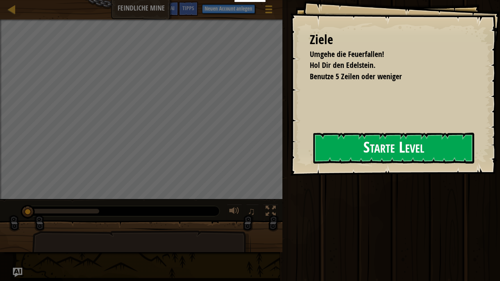
click at [353, 157] on button "Starte Level" at bounding box center [393, 148] width 161 height 31
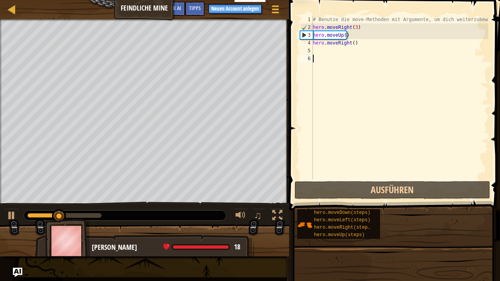
click at [0, 207] on div "Umgehe die Feuerfallen! Hol Dir den Edelstein. Benutze 5 Zeilen oder weniger Zi…" at bounding box center [250, 138] width 500 height 237
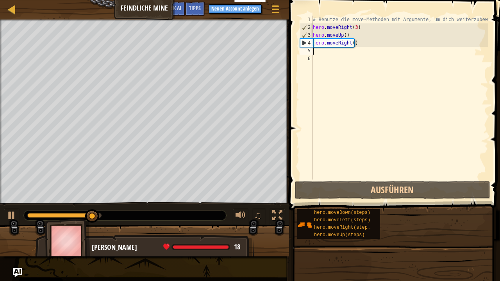
type textarea "m"
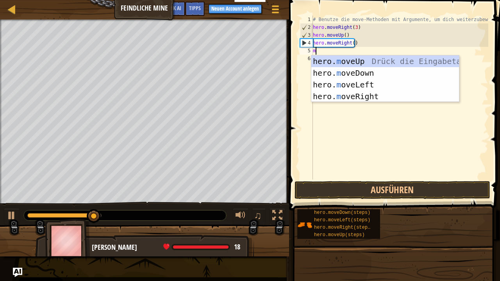
scroll to position [4, 0]
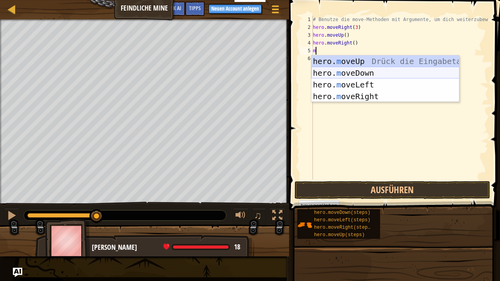
click at [371, 77] on div "hero. m oveUp Drück die Eingabetaste hero. m oveDown Drück die Eingabetaste her…" at bounding box center [385, 90] width 148 height 70
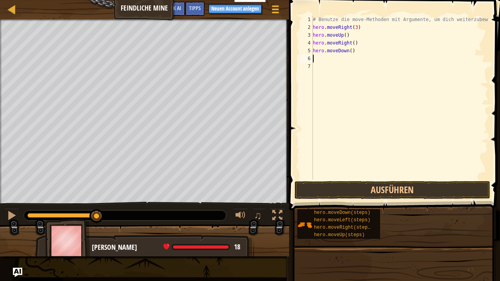
type textarea "m"
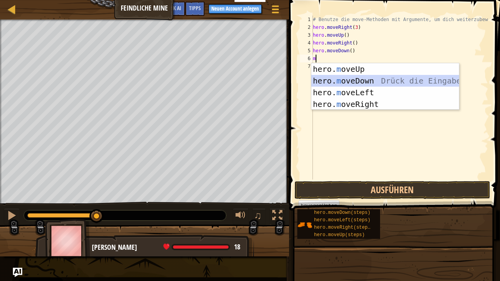
click at [401, 79] on div "hero. m oveUp Drück die Eingabetaste hero. m oveDown Drück die Eingabetaste her…" at bounding box center [385, 98] width 148 height 70
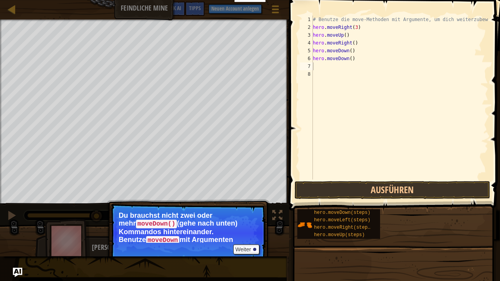
drag, startPoint x: 185, startPoint y: 244, endPoint x: 185, endPoint y: 240, distance: 4.3
click at [185, 242] on p "Weiter Du brauchst nicht zwei oder mehr moveDown() (gehe nach unten) Kommandos …" at bounding box center [188, 232] width 155 height 59
click at [246, 248] on button "Weiter" at bounding box center [246, 249] width 26 height 10
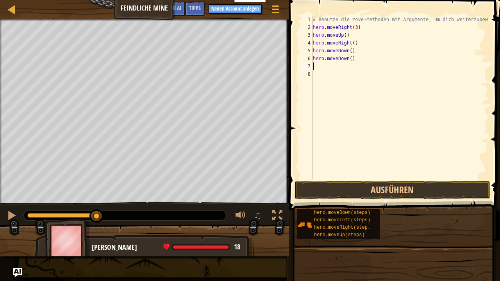
type textarea "m"
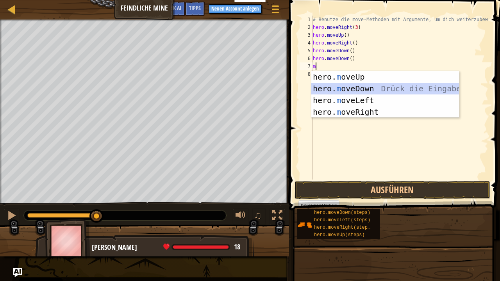
click at [349, 86] on div "hero. m oveUp Drück die Eingabetaste hero. m oveDown Drück die Eingabetaste her…" at bounding box center [385, 106] width 148 height 70
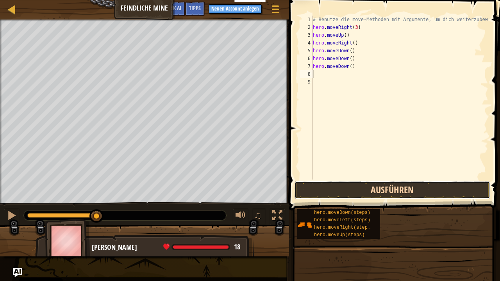
click at [376, 197] on button "Ausführen" at bounding box center [392, 190] width 196 height 18
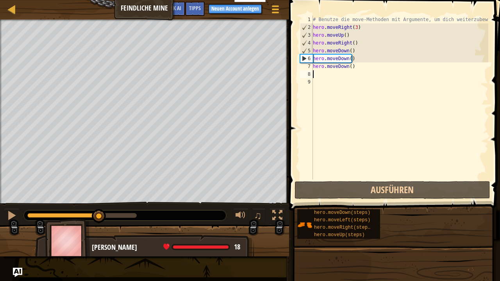
drag, startPoint x: 113, startPoint y: 221, endPoint x: 99, endPoint y: 224, distance: 14.3
click at [99, 224] on div "♫" at bounding box center [144, 213] width 289 height 23
click at [12, 214] on div at bounding box center [12, 215] width 10 height 10
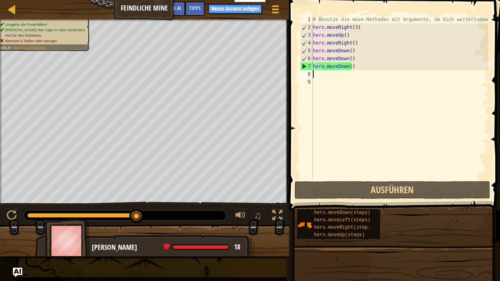
type textarea "m"
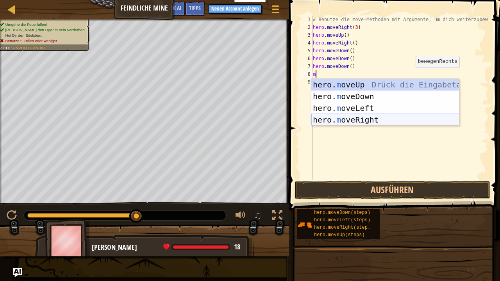
click at [374, 124] on div "hero. m oveUp Drück die Eingabetaste hero. m oveDown Drück die Eingabetaste her…" at bounding box center [385, 114] width 148 height 70
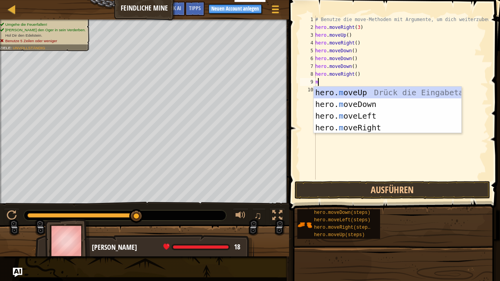
type textarea "m"
click at [424, 128] on div "hero. m oveUp Drück die Eingabetaste hero. m oveDown Drück die Eingabetaste her…" at bounding box center [388, 122] width 148 height 70
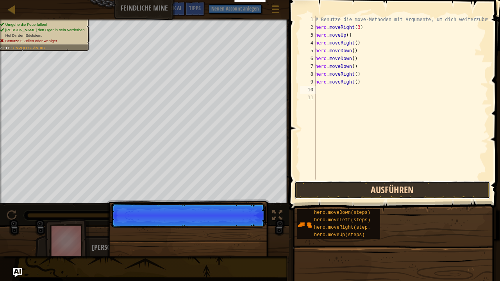
click at [430, 186] on button "Ausführen" at bounding box center [392, 190] width 196 height 18
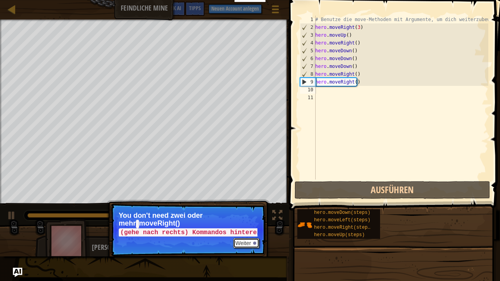
click at [254, 243] on div at bounding box center [254, 243] width 3 height 3
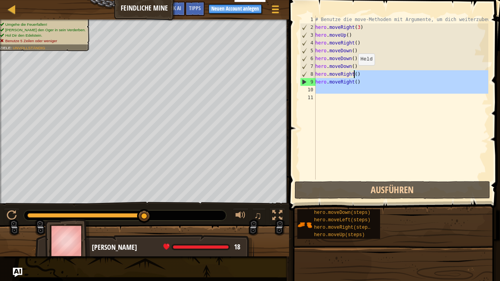
drag, startPoint x: 349, startPoint y: 103, endPoint x: 354, endPoint y: 73, distance: 30.0
click at [354, 73] on div "# Benutze die move-Methoden mit Argumente, um dich weiterzubewegen hero . moveR…" at bounding box center [401, 106] width 175 height 180
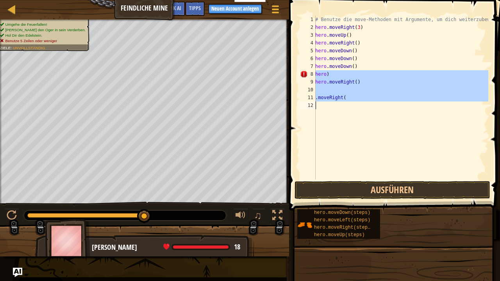
drag, startPoint x: 316, startPoint y: 74, endPoint x: 385, endPoint y: 126, distance: 86.7
click at [385, 132] on div "# Benutze die move-Methoden mit Argumente, um dich weiterzubewegen hero . moveR…" at bounding box center [401, 106] width 175 height 180
type textarea ".moveRight("
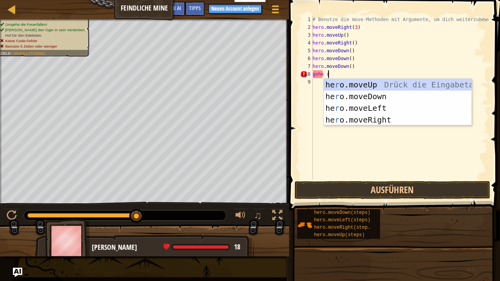
scroll to position [4, 1]
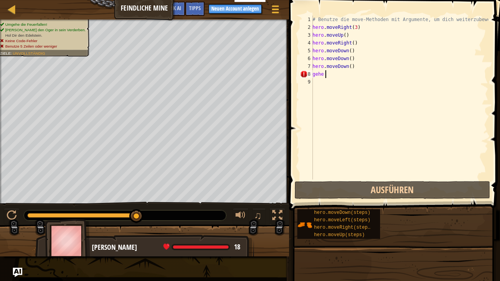
type textarea "g"
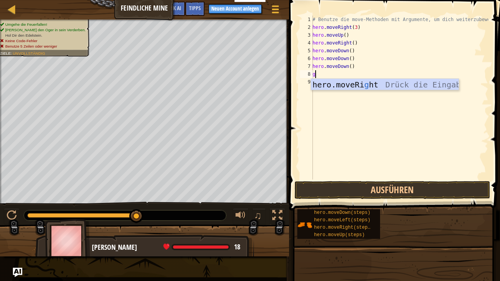
scroll to position [4, 0]
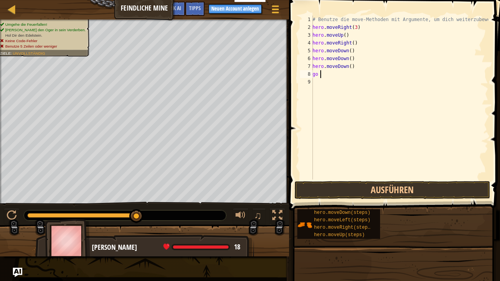
type textarea "go r"
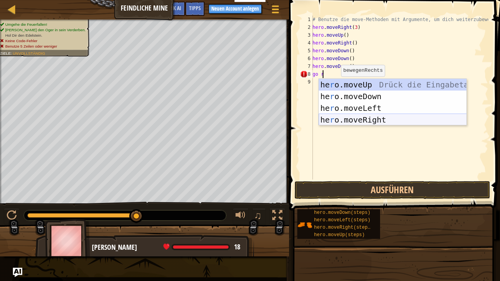
click at [388, 123] on div "he r o.moveUp Drück die Eingabetaste he r o.moveDown Drück die Eingabetaste he …" at bounding box center [393, 114] width 148 height 70
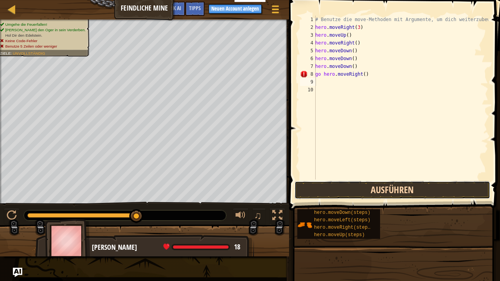
click at [393, 184] on button "Ausführen" at bounding box center [392, 190] width 196 height 18
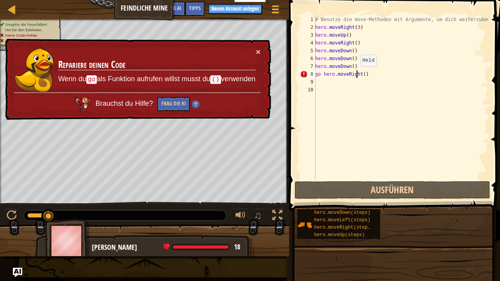
click at [356, 74] on div "# Benutze die move-Methoden mit Argumente, um dich weiterzubewegen hero . moveR…" at bounding box center [401, 106] width 175 height 180
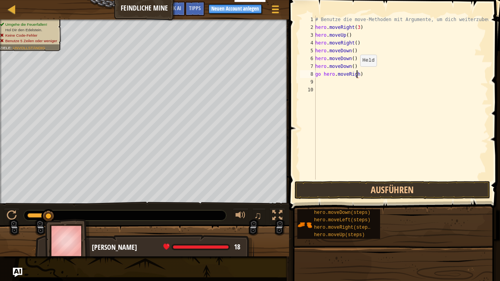
type textarea "go hero.moveRigh"
click at [359, 74] on div "# Benutze die move-Methoden mit Argumente, um dich weiterzubewegen hero . moveR…" at bounding box center [399, 106] width 177 height 180
drag, startPoint x: 355, startPoint y: 74, endPoint x: 281, endPoint y: 75, distance: 73.8
click at [311, 75] on div "# Benutze die move-Methoden mit Argumente, um dich weiterzubewegen hero . moveR…" at bounding box center [399, 98] width 177 height 164
type textarea "h"
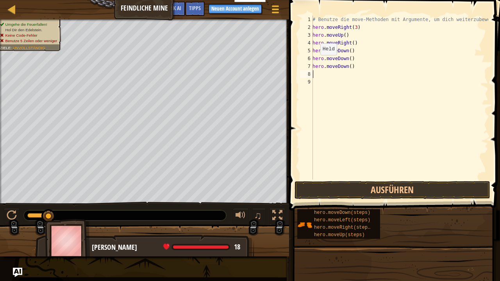
scroll to position [4, 0]
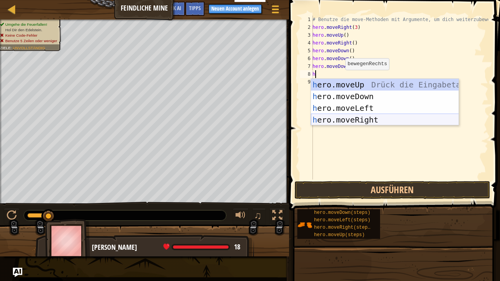
click at [356, 120] on div "h ero.moveUp Drück die Eingabetaste h ero.moveDown Drück die Eingabetaste h ero…" at bounding box center [385, 114] width 148 height 70
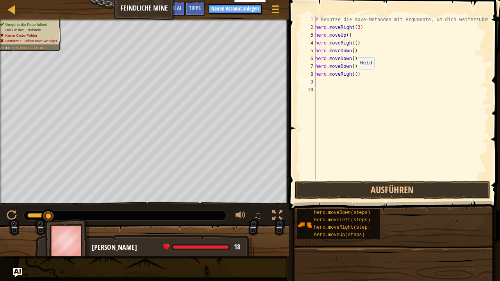
click at [353, 77] on div "# Benutze die move-Methoden mit Argumente, um dich weiterzubewegen hero . moveR…" at bounding box center [401, 106] width 175 height 180
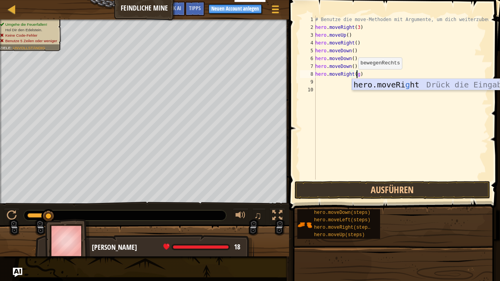
scroll to position [4, 3]
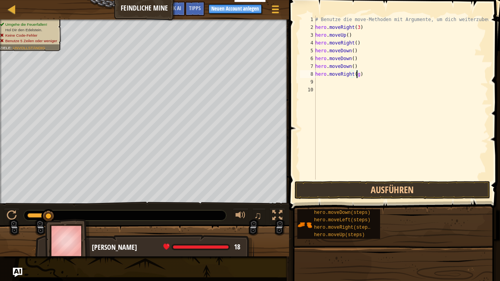
type textarea "hero.moveRight(go)"
click at [469, 193] on button "Ausführen" at bounding box center [392, 190] width 196 height 18
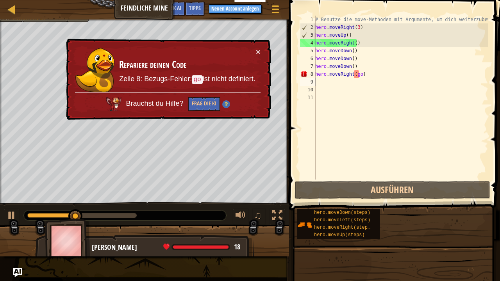
click at [352, 80] on div "# Benutze die move-Methoden mit Argumente, um dich weiterzubewegen hero . moveR…" at bounding box center [401, 106] width 175 height 180
drag, startPoint x: 359, startPoint y: 69, endPoint x: 355, endPoint y: 73, distance: 5.8
click at [355, 73] on div "# Benutze die move-Methoden mit Argumente, um dich weiterzubewegen hero . moveR…" at bounding box center [401, 106] width 175 height 180
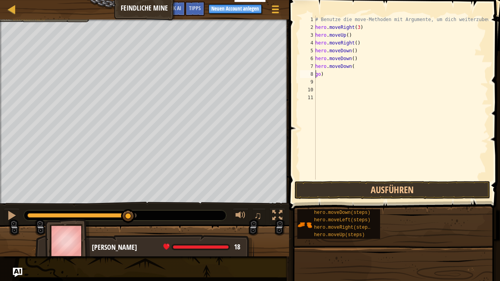
scroll to position [4, 0]
click at [455, 190] on button "Ausführen" at bounding box center [392, 190] width 196 height 18
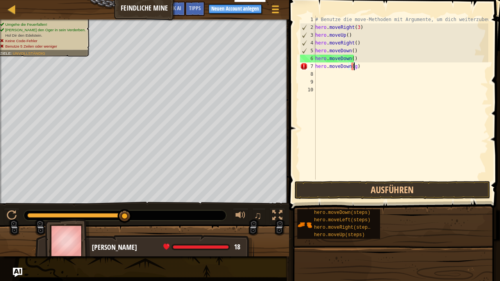
type textarea "hero.moveDown()"
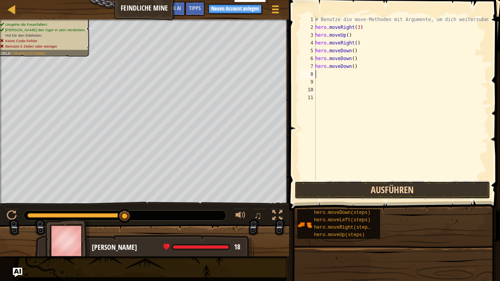
click at [373, 195] on button "Ausführen" at bounding box center [392, 190] width 196 height 18
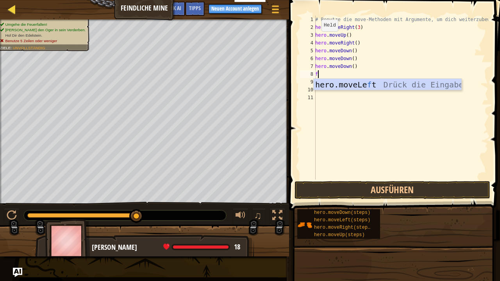
type textarea "f"
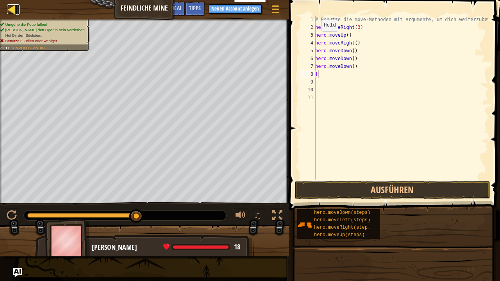
click at [13, 4] on div at bounding box center [12, 9] width 10 height 10
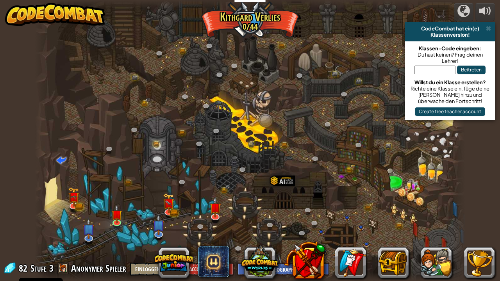
select select "de-DE"
